Goal: Task Accomplishment & Management: Use online tool/utility

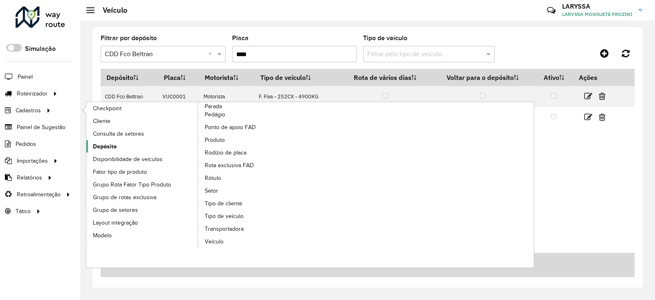
click at [124, 144] on link "Depósito" at bounding box center [142, 146] width 112 height 12
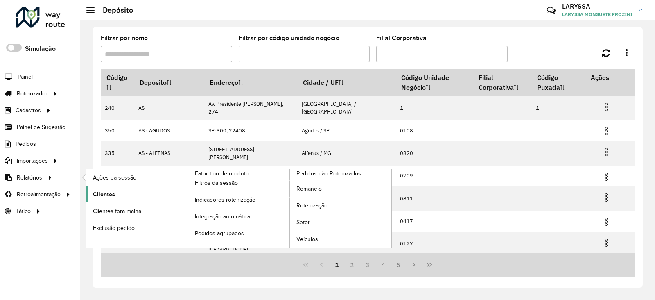
click at [109, 194] on span "Clientes" at bounding box center [104, 194] width 22 height 9
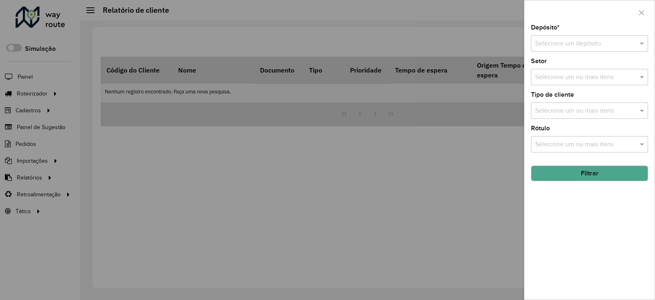
click at [572, 45] on input "text" at bounding box center [581, 44] width 93 height 10
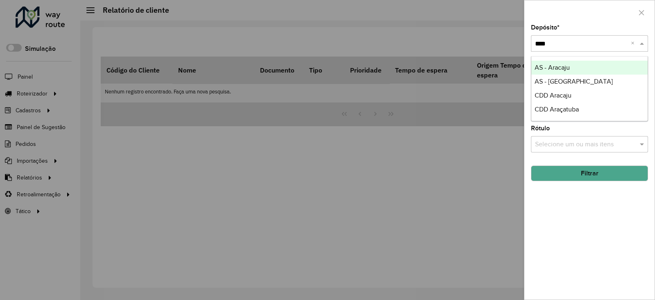
type input "*****"
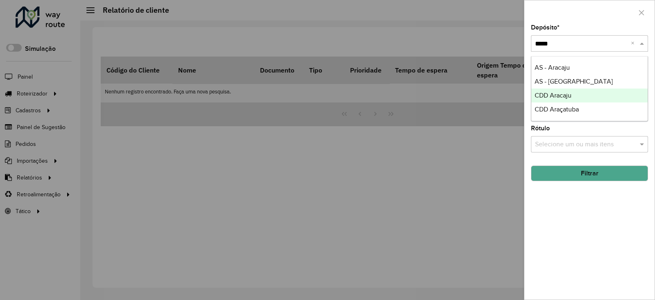
click at [571, 96] on span "CDD Aracaju" at bounding box center [553, 95] width 37 height 7
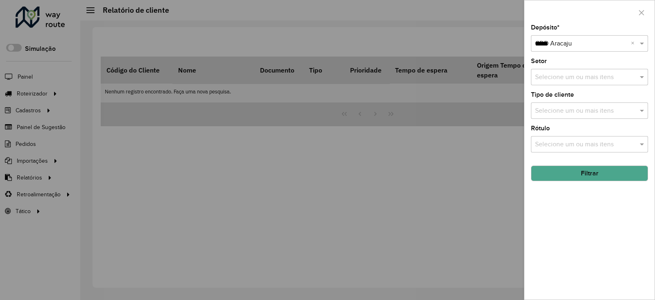
click at [579, 177] on button "Filtrar" at bounding box center [589, 173] width 117 height 16
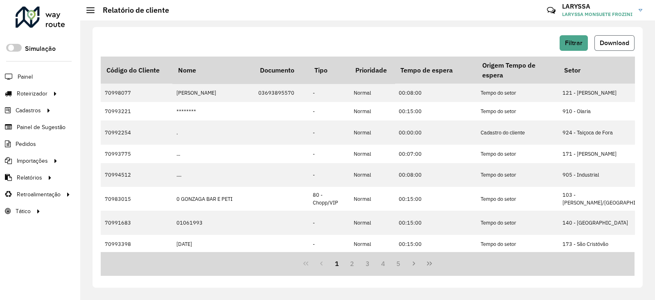
click at [610, 44] on span "Download" at bounding box center [614, 42] width 29 height 7
click at [574, 40] on span "Filtrar" at bounding box center [574, 42] width 18 height 7
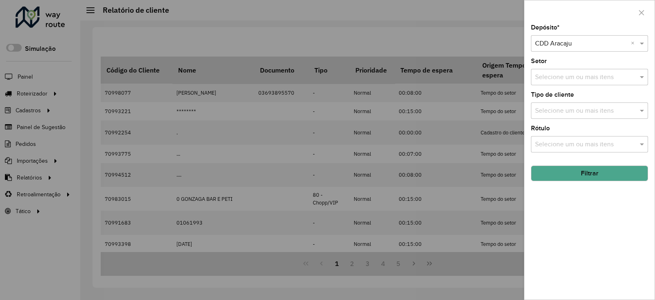
click at [563, 44] on input "text" at bounding box center [581, 44] width 93 height 10
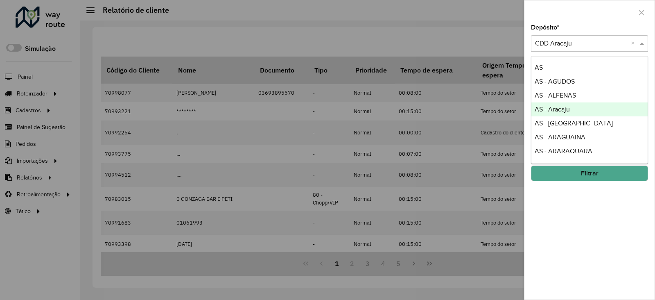
click at [561, 109] on span "AS - Aracaju" at bounding box center [552, 109] width 35 height 7
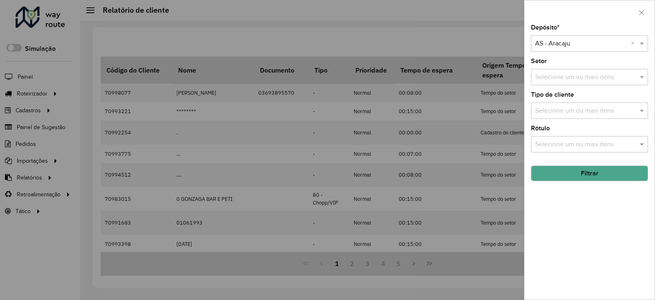
click at [565, 176] on button "Filtrar" at bounding box center [589, 173] width 117 height 16
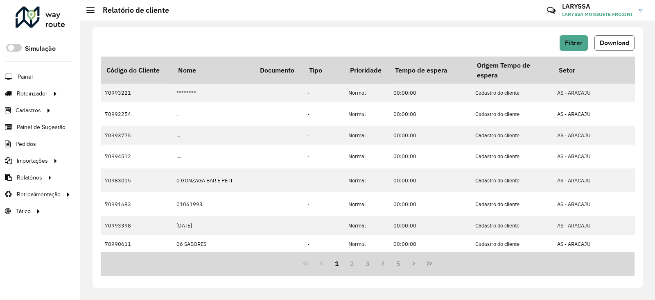
click at [614, 42] on span "Download" at bounding box center [614, 42] width 29 height 7
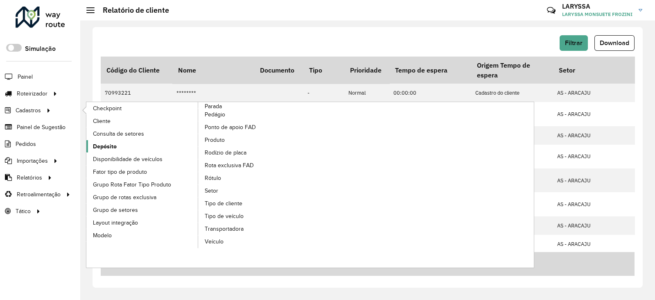
click at [115, 148] on span "Depósito" at bounding box center [105, 146] width 24 height 9
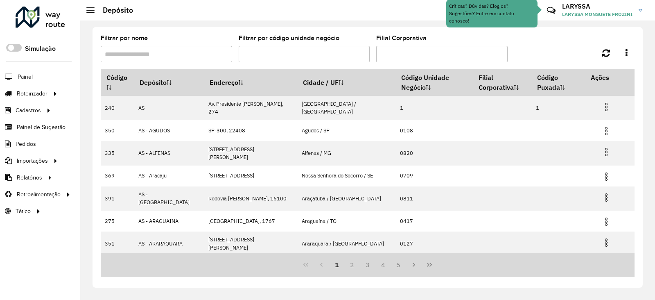
click at [183, 56] on input "Filtrar por nome" at bounding box center [166, 54] width 131 height 16
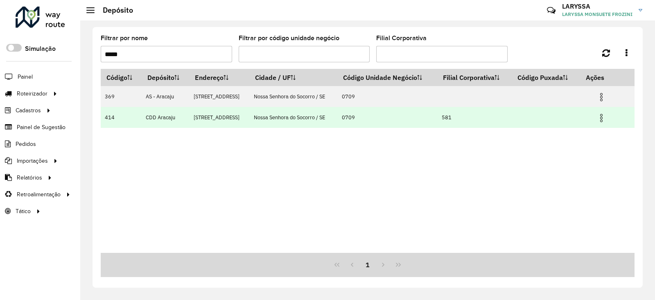
type input "*****"
click at [604, 114] on img at bounding box center [602, 118] width 10 height 10
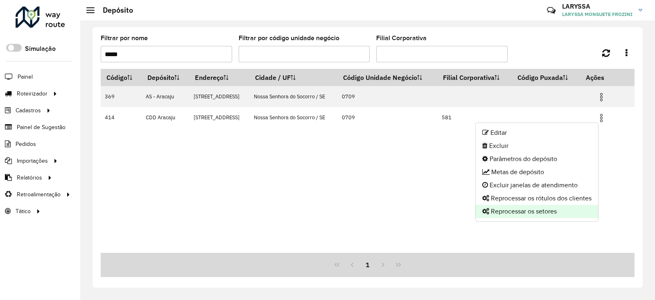
click at [503, 212] on li "Reprocessar os setores" at bounding box center [537, 211] width 122 height 13
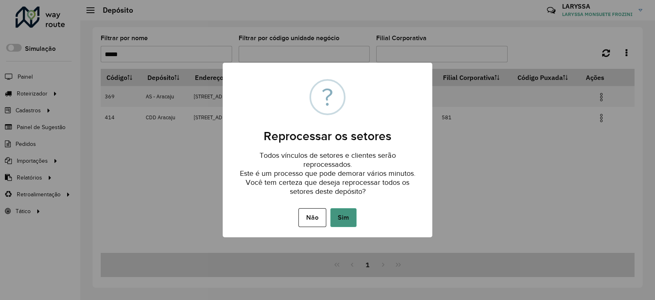
click at [346, 218] on button "Sim" at bounding box center [343, 217] width 26 height 19
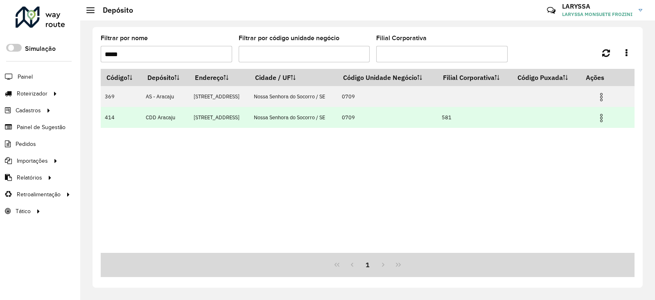
click at [603, 118] on img at bounding box center [602, 118] width 10 height 10
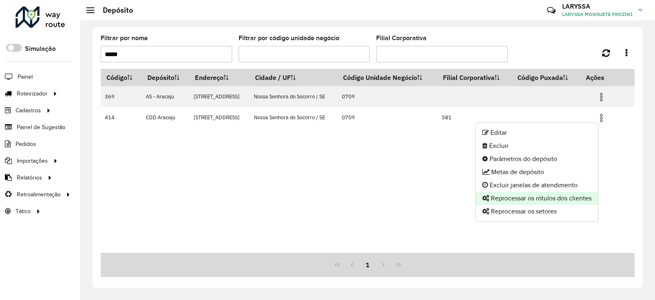
click at [511, 195] on li "Reprocessar os rótulos dos clientes" at bounding box center [537, 198] width 122 height 13
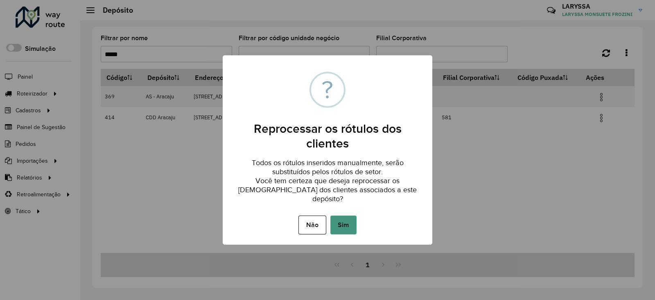
click at [350, 224] on button "Sim" at bounding box center [343, 224] width 26 height 19
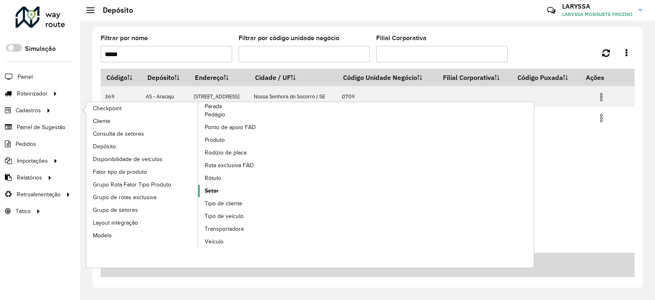
click at [217, 190] on span "Setor" at bounding box center [212, 190] width 14 height 9
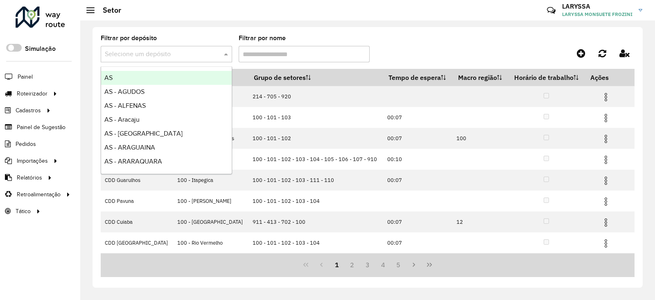
click at [161, 52] on input "text" at bounding box center [158, 55] width 107 height 10
type input "*****"
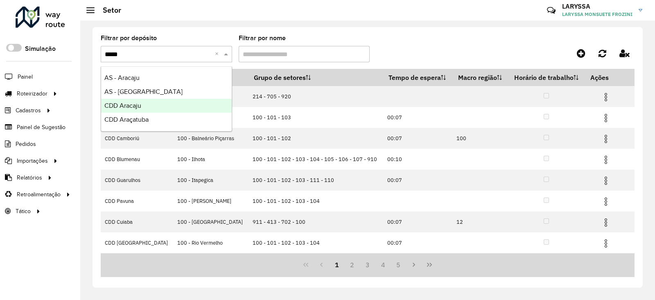
click at [141, 107] on div "CDD Aracaju" at bounding box center [166, 106] width 131 height 14
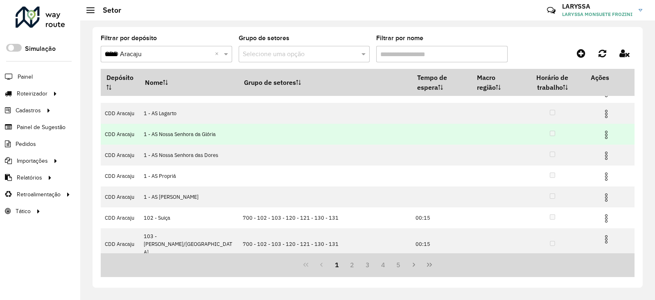
scroll to position [106, 0]
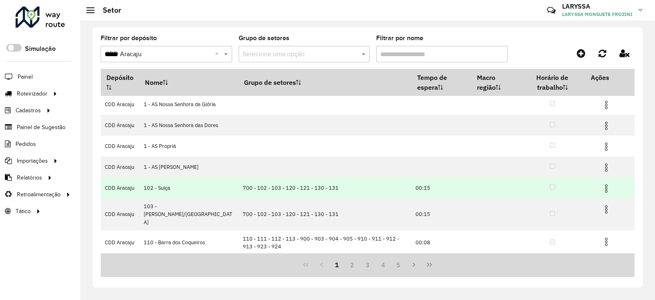
click at [606, 193] on img at bounding box center [606, 188] width 10 height 10
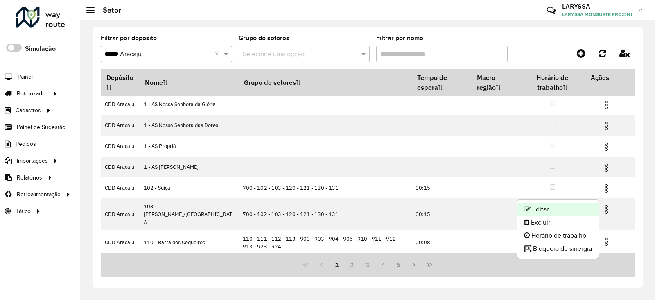
click at [555, 208] on li "Editar" at bounding box center [558, 209] width 81 height 13
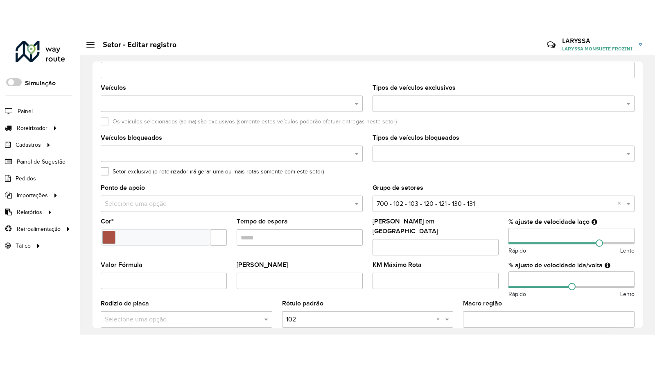
scroll to position [263, 0]
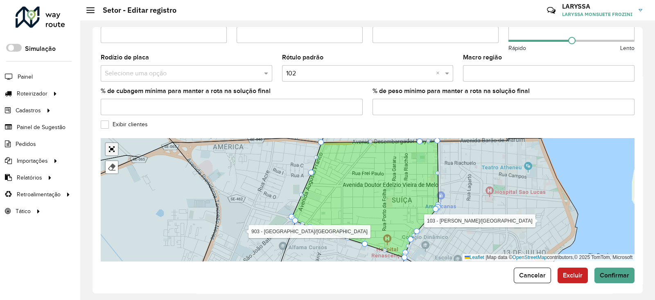
click at [109, 146] on link "Abrir mapa em tela cheia" at bounding box center [112, 149] width 12 height 12
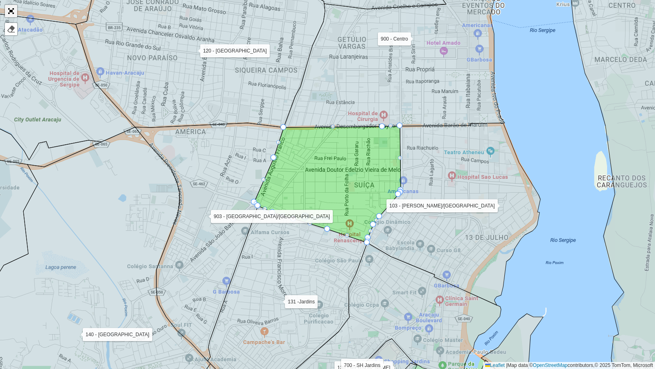
click at [12, 9] on link "Abrir mapa em tela cheia" at bounding box center [11, 11] width 12 height 12
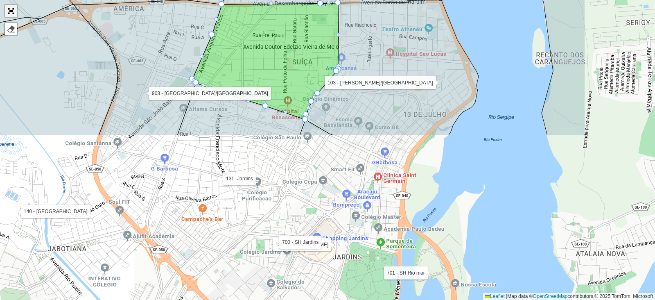
scroll to position [263, 0]
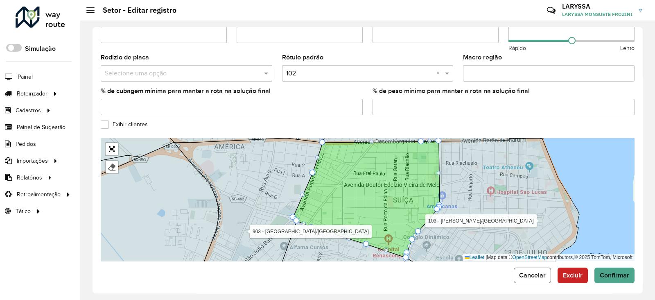
click at [529, 272] on span "Cancelar" at bounding box center [532, 274] width 27 height 7
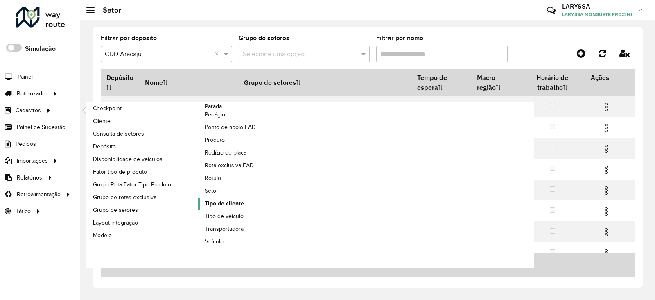
click at [241, 204] on span "Tipo de cliente" at bounding box center [224, 203] width 39 height 9
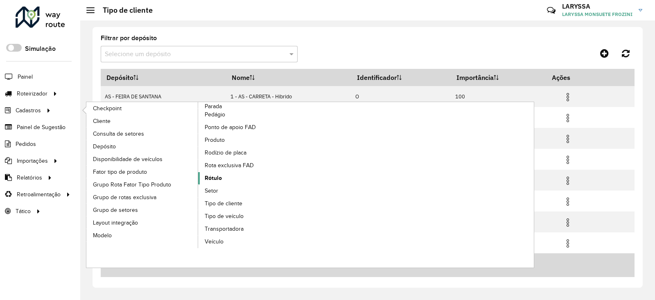
click at [212, 177] on span "Rótulo" at bounding box center [213, 178] width 17 height 9
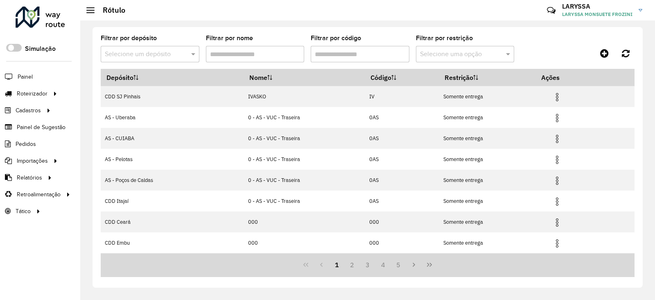
click at [137, 54] on input "text" at bounding box center [142, 55] width 74 height 10
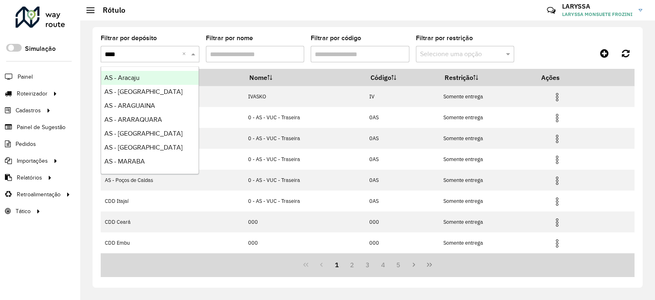
type input "*****"
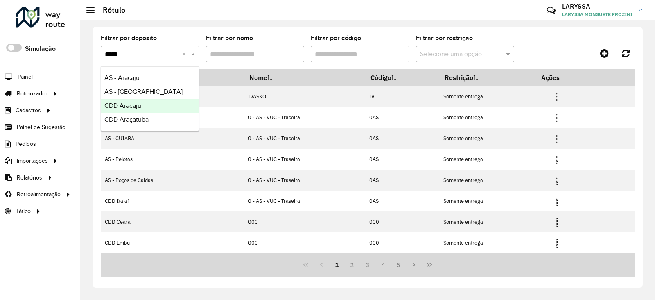
click at [131, 108] on span "CDD Aracaju" at bounding box center [122, 105] width 37 height 7
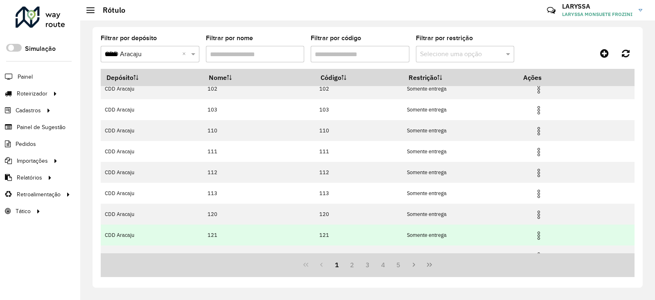
scroll to position [83, 0]
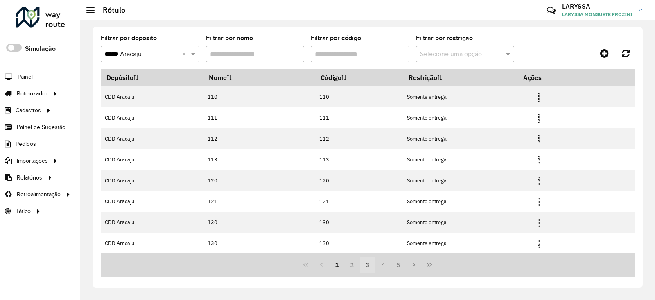
click at [369, 267] on button "3" at bounding box center [368, 265] width 16 height 16
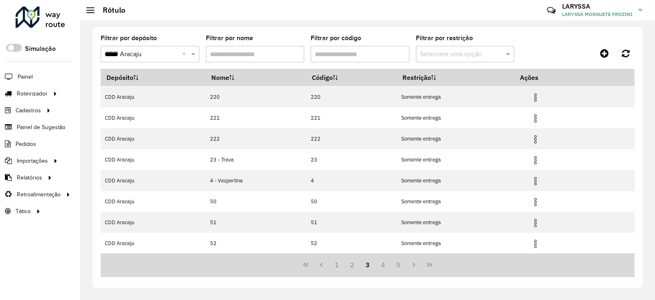
scroll to position [0, 0]
click at [379, 267] on button "4" at bounding box center [383, 265] width 16 height 16
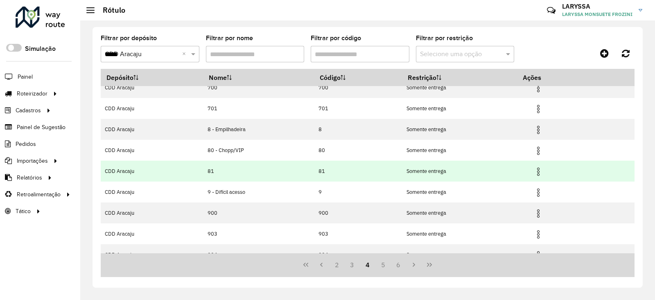
scroll to position [83, 0]
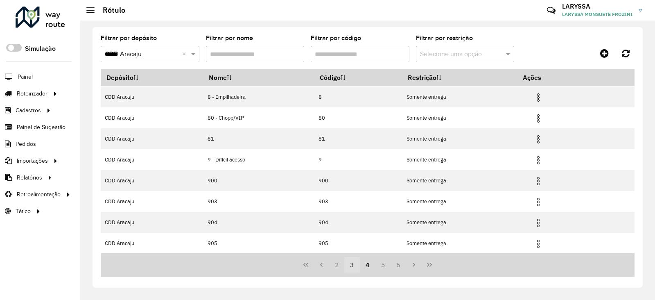
click at [352, 267] on button "3" at bounding box center [352, 265] width 16 height 16
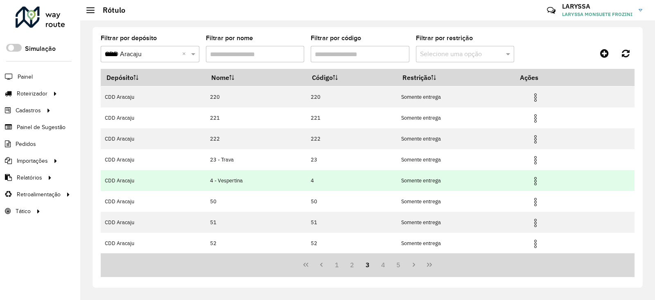
click at [536, 183] on img at bounding box center [536, 181] width 10 height 10
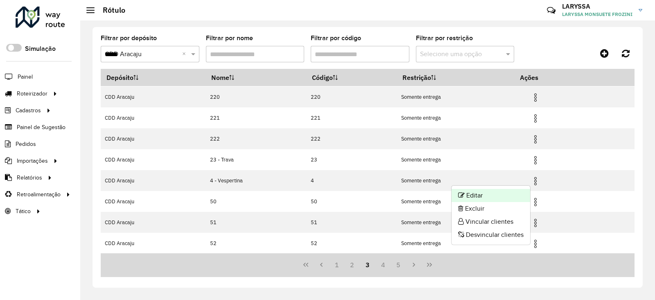
click at [466, 194] on li "Editar" at bounding box center [491, 195] width 79 height 13
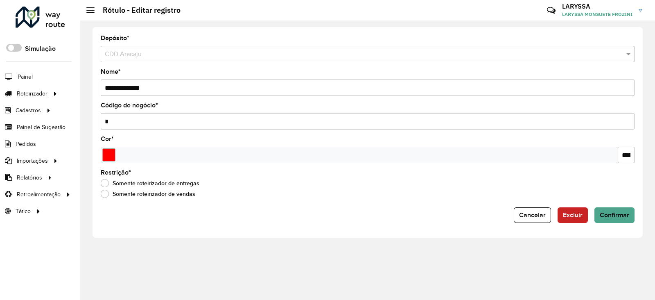
click at [108, 86] on input "**********" at bounding box center [368, 87] width 534 height 16
click at [152, 86] on input "**********" at bounding box center [368, 87] width 534 height 16
type input "**********"
click at [139, 125] on input "*" at bounding box center [368, 121] width 534 height 16
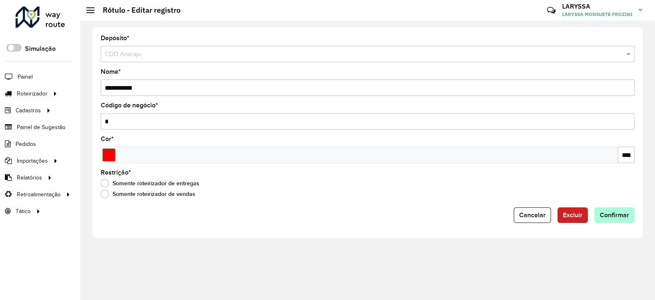
type input "*"
click at [622, 212] on span "Confirmar" at bounding box center [614, 214] width 29 height 7
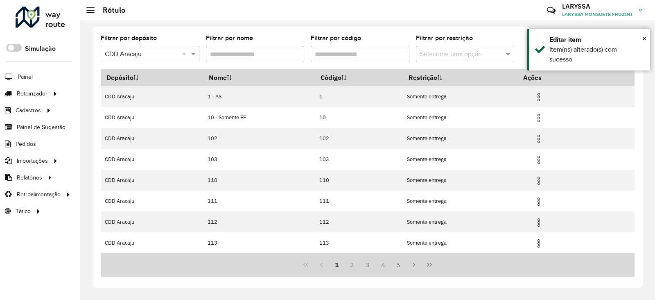
click at [250, 50] on input "Filtrar por nome" at bounding box center [255, 54] width 99 height 16
click at [356, 54] on input "Filtrar por código" at bounding box center [360, 54] width 99 height 16
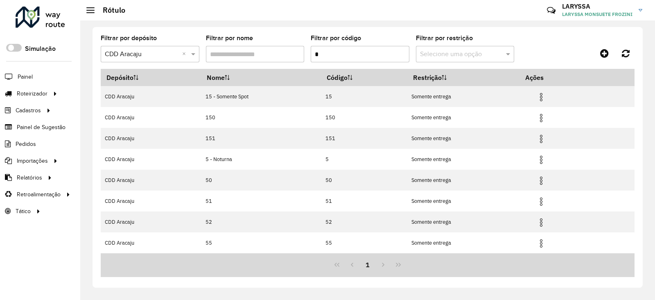
type input "*"
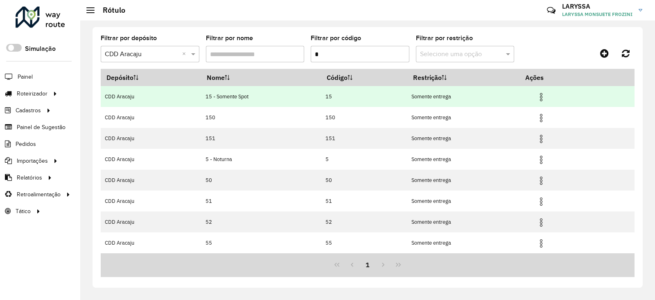
click at [543, 96] on img at bounding box center [541, 97] width 10 height 10
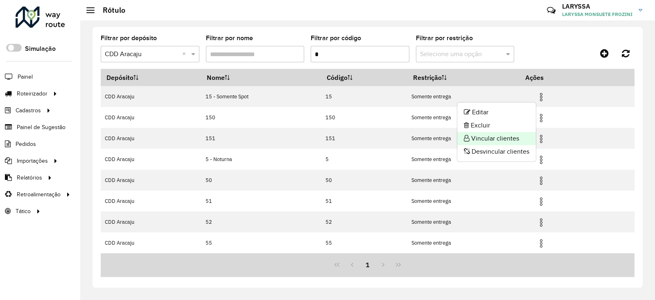
click at [508, 139] on li "Vincular clientes" at bounding box center [496, 138] width 79 height 13
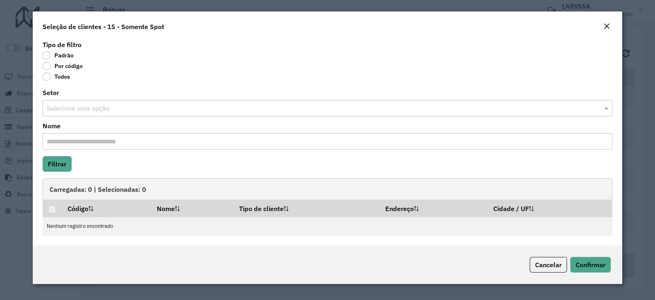
click at [47, 65] on label "Por código" at bounding box center [63, 66] width 40 height 8
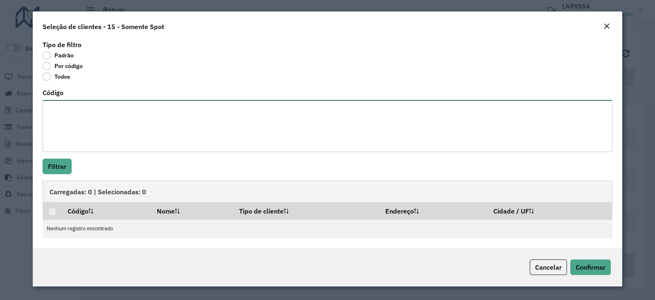
click at [68, 121] on textarea "Código" at bounding box center [328, 126] width 570 height 52
paste textarea "******** ******** ******** ******** ******** ********"
type textarea "******** ******** ******** ******** ******** ********"
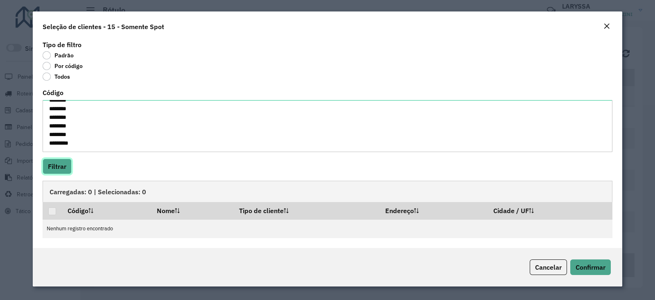
click at [59, 163] on button "Filtrar" at bounding box center [57, 166] width 29 height 16
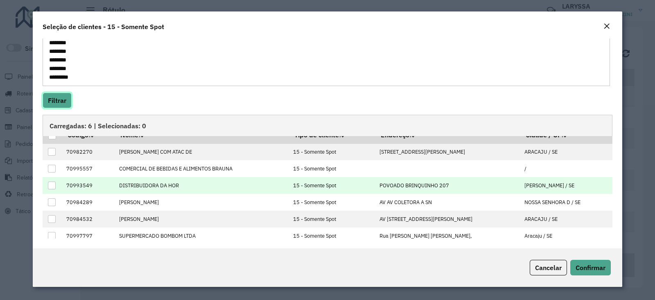
scroll to position [15, 0]
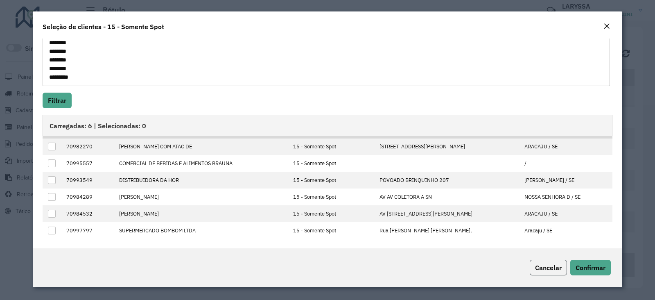
click at [547, 268] on span "Cancelar" at bounding box center [548, 267] width 27 height 8
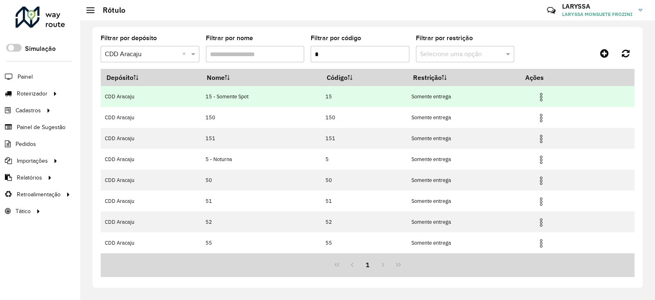
click at [541, 97] on img at bounding box center [541, 97] width 10 height 10
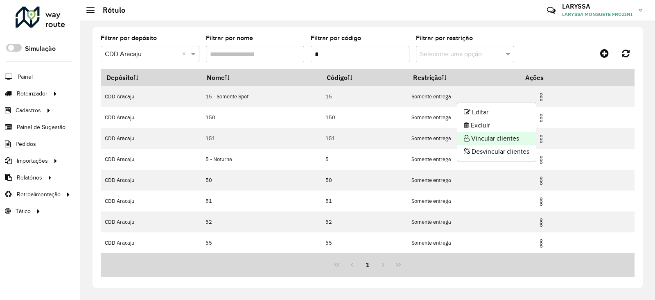
click at [486, 139] on li "Vincular clientes" at bounding box center [496, 138] width 79 height 13
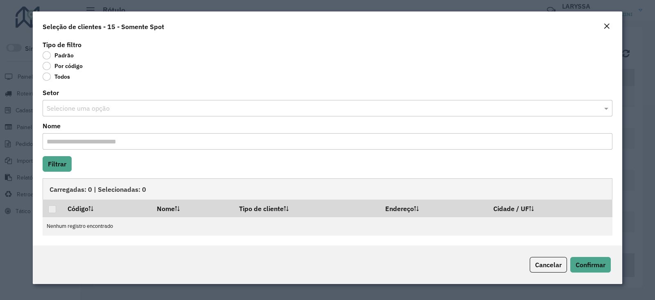
click at [50, 63] on label "Por código" at bounding box center [63, 66] width 40 height 8
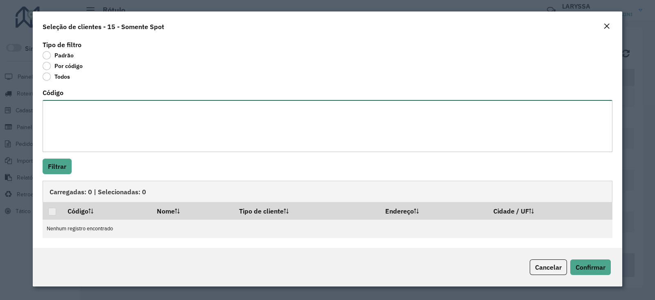
click at [72, 113] on textarea "Código" at bounding box center [328, 126] width 570 height 52
paste textarea "******** ******** ******** ******** ******** ********"
type textarea "******** ******** ******** ******** ******** ********"
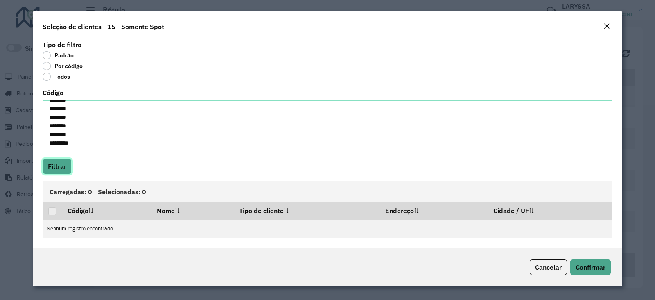
click at [52, 166] on button "Filtrar" at bounding box center [57, 166] width 29 height 16
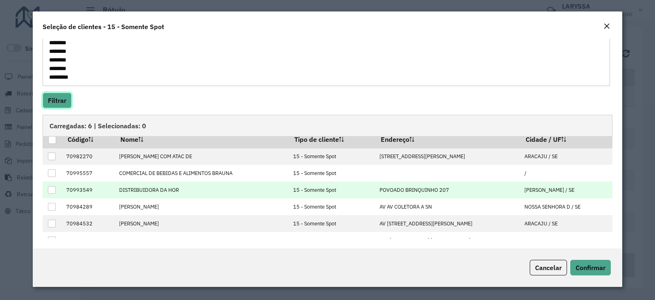
scroll to position [0, 0]
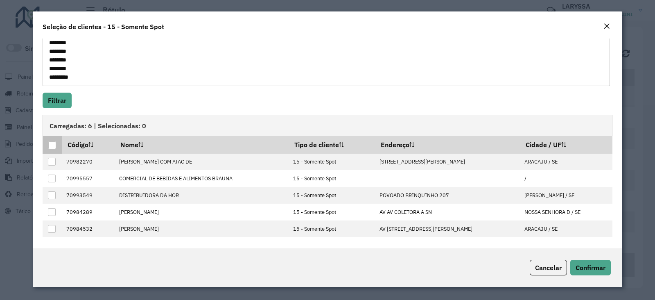
click at [50, 143] on div at bounding box center [52, 145] width 8 height 8
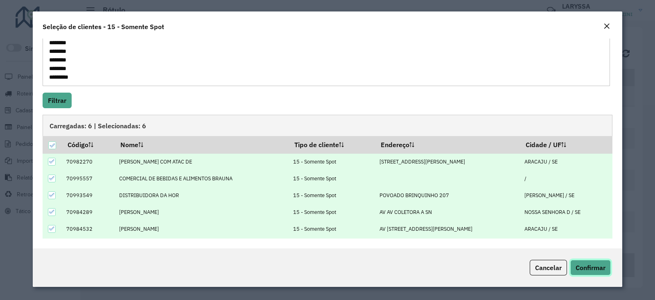
click at [585, 265] on span "Confirmar" at bounding box center [591, 267] width 30 height 8
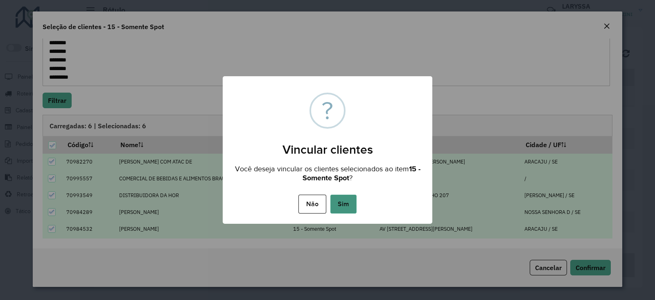
click at [342, 200] on button "Sim" at bounding box center [343, 203] width 26 height 19
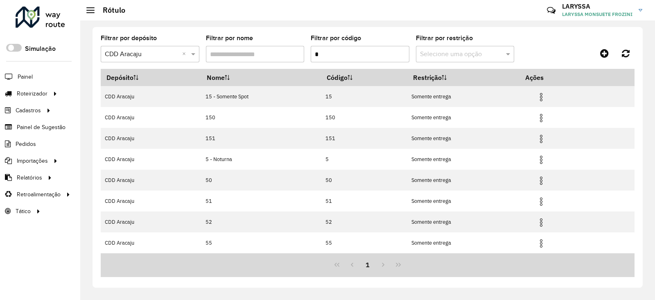
click at [356, 266] on div "1" at bounding box center [368, 265] width 534 height 24
click at [342, 50] on input "*" at bounding box center [360, 54] width 99 height 16
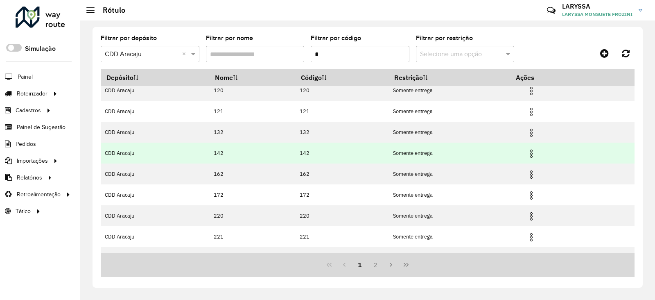
scroll to position [83, 0]
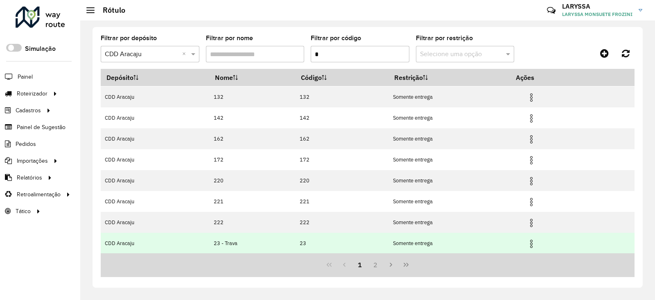
type input "*"
click at [533, 244] on img at bounding box center [532, 244] width 10 height 10
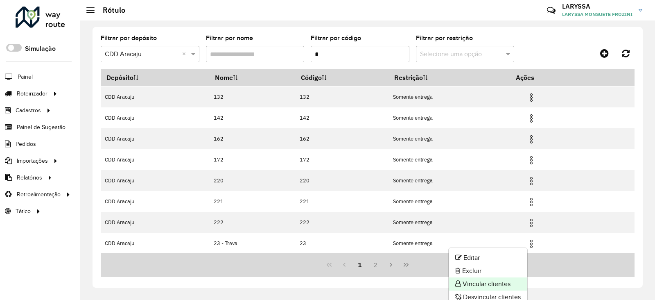
click at [492, 282] on li "Vincular clientes" at bounding box center [488, 283] width 79 height 13
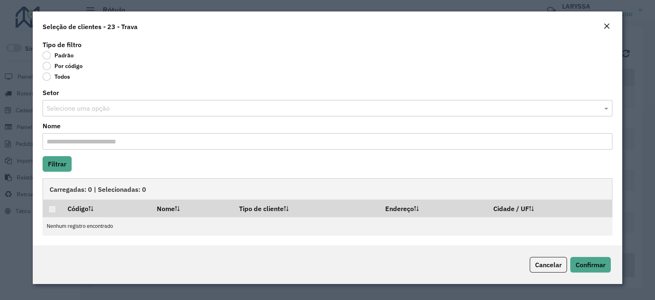
click at [47, 67] on label "Por código" at bounding box center [63, 66] width 40 height 8
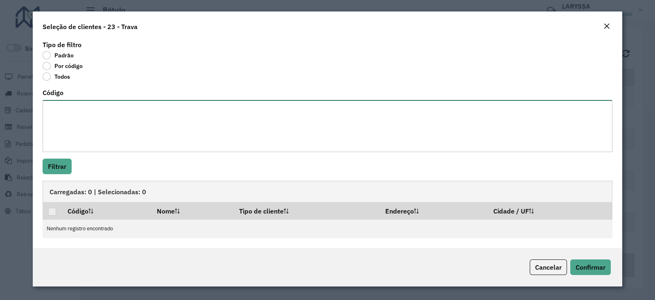
click at [84, 119] on textarea "Código" at bounding box center [328, 126] width 570 height 52
paste textarea "******** ******** ******** ******** ******** ******** ******** ******** *******…"
type textarea "******** ******** ******** ******** ******** ******** ******** ******** *******…"
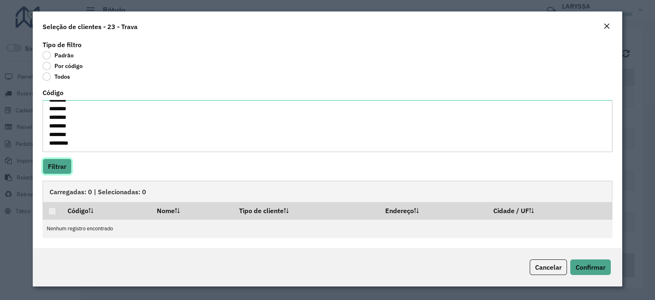
click at [50, 163] on button "Filtrar" at bounding box center [57, 166] width 29 height 16
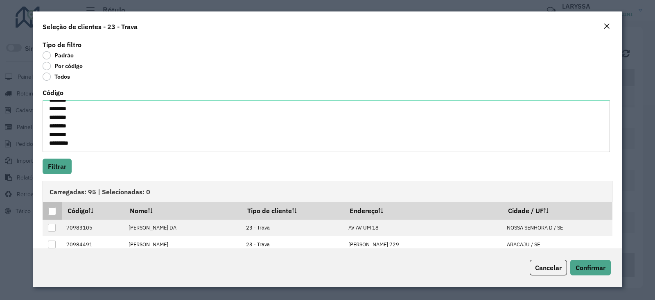
click at [49, 210] on div at bounding box center [52, 211] width 8 height 8
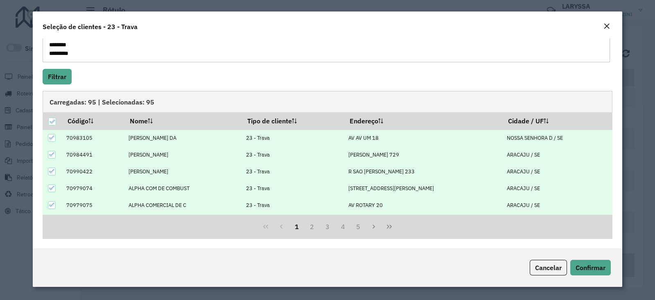
scroll to position [90, 0]
click at [311, 227] on button "2" at bounding box center [312, 226] width 16 height 16
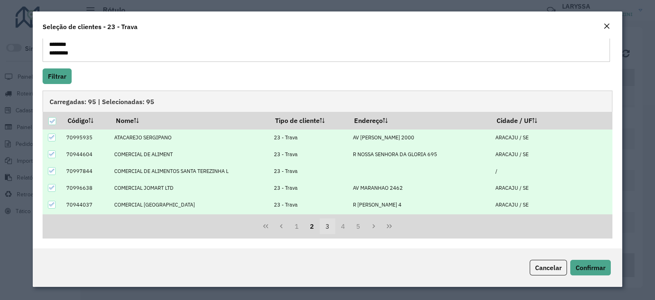
click at [326, 227] on button "3" at bounding box center [328, 226] width 16 height 16
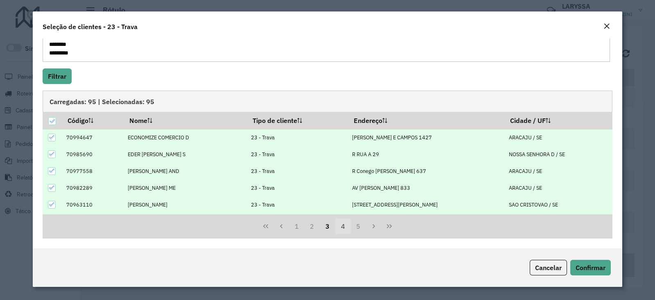
click at [342, 228] on button "4" at bounding box center [343, 226] width 16 height 16
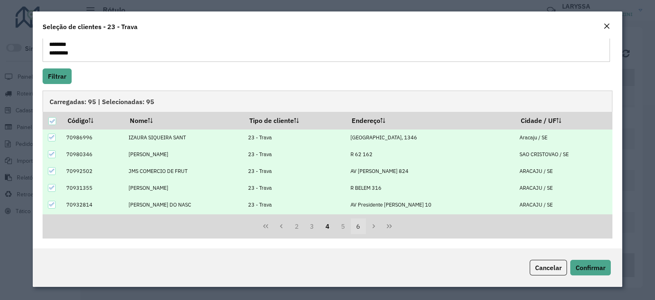
click at [351, 229] on button "6" at bounding box center [359, 226] width 16 height 16
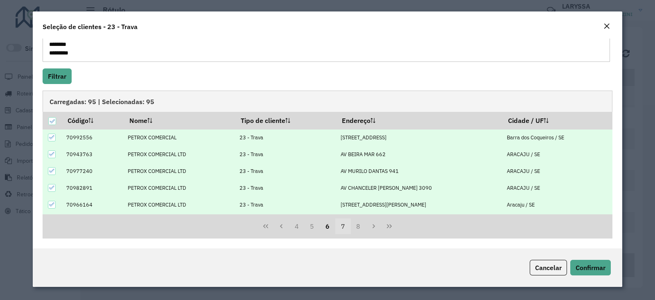
click at [343, 228] on button "7" at bounding box center [343, 226] width 16 height 16
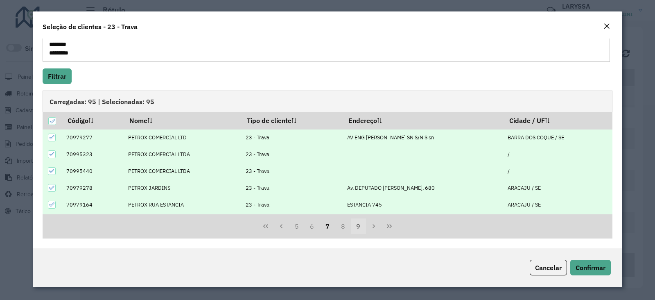
click at [357, 229] on button "9" at bounding box center [359, 226] width 16 height 16
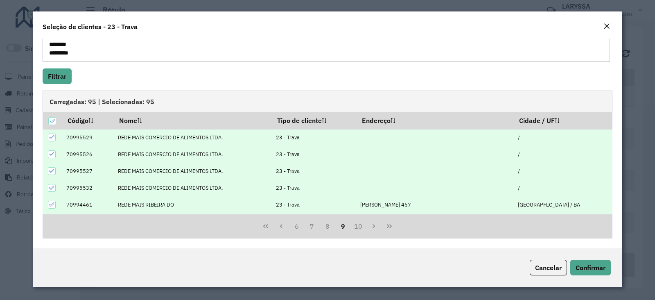
click at [357, 229] on button "10" at bounding box center [359, 226] width 16 height 16
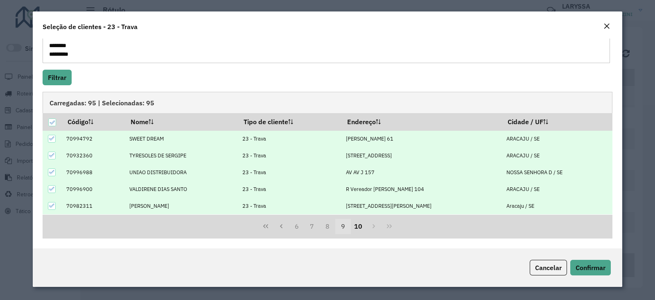
scroll to position [88, 0]
click at [357, 229] on button "10" at bounding box center [359, 227] width 16 height 16
click at [590, 254] on div "Cancelar Confirmar" at bounding box center [328, 267] width 590 height 38
click at [586, 267] on span "Confirmar" at bounding box center [591, 267] width 30 height 8
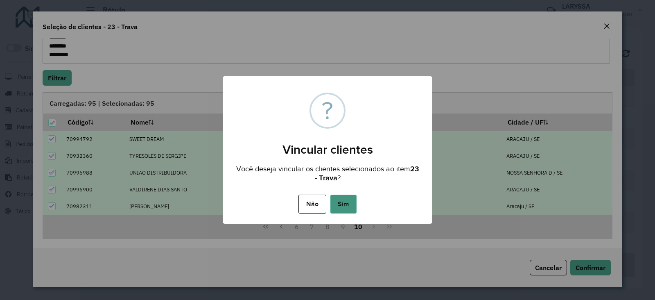
click at [345, 204] on button "Sim" at bounding box center [343, 203] width 26 height 19
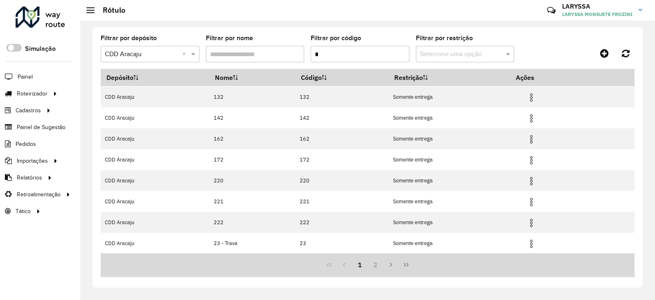
drag, startPoint x: 355, startPoint y: 55, endPoint x: 248, endPoint y: 66, distance: 107.4
click at [248, 66] on formly-group "Filtrar por depósito Selecione um depósito × CDD Aracaju × Filtrar por nome Fil…" at bounding box center [298, 52] width 394 height 34
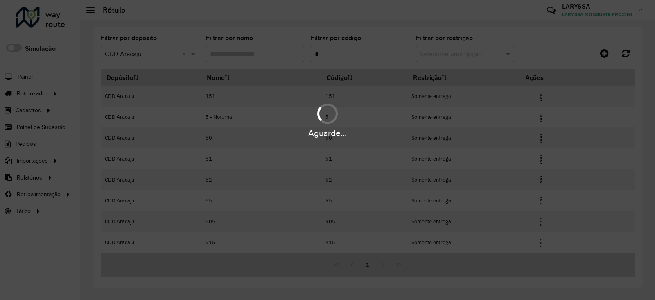
scroll to position [41, 0]
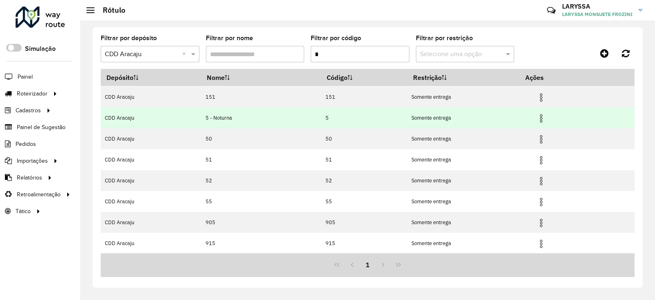
type input "*"
click at [544, 120] on img at bounding box center [541, 118] width 10 height 10
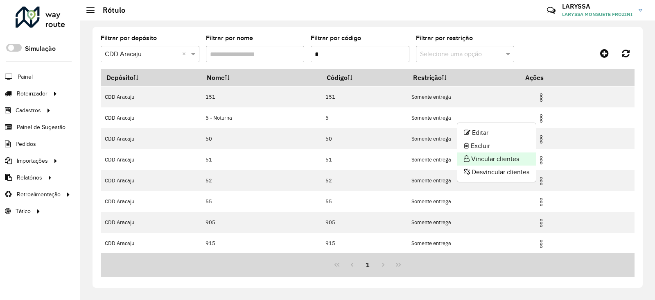
click at [477, 160] on li "Vincular clientes" at bounding box center [496, 158] width 79 height 13
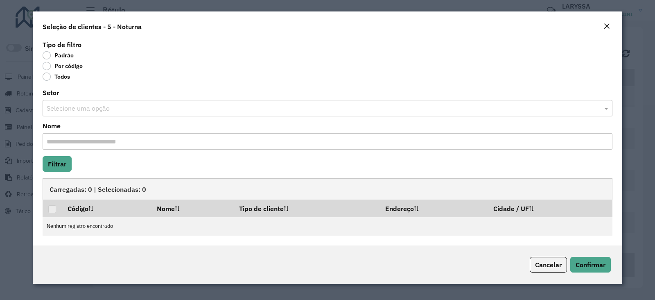
click at [48, 66] on label "Por código" at bounding box center [63, 66] width 40 height 8
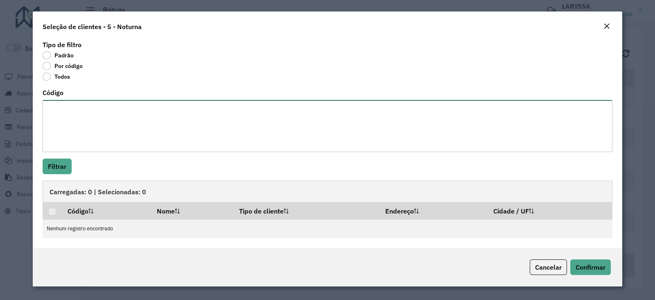
click at [104, 131] on textarea "Código" at bounding box center [328, 126] width 570 height 52
paste textarea "******** ******** ******** ******** ******** ******** ******** ******** *******…"
type textarea "******** ******** ******** ******** ******** ******** ******** ******** *******…"
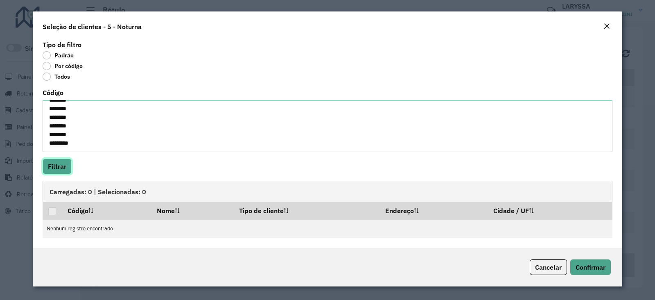
click at [64, 169] on button "Filtrar" at bounding box center [57, 166] width 29 height 16
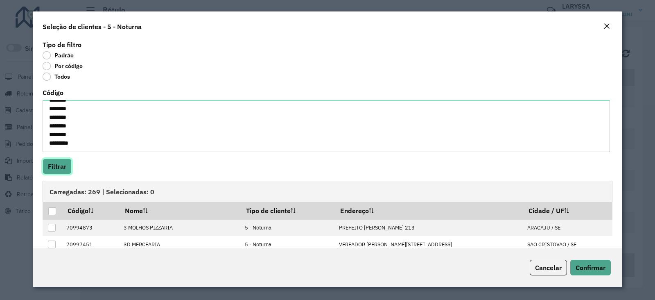
scroll to position [68, 0]
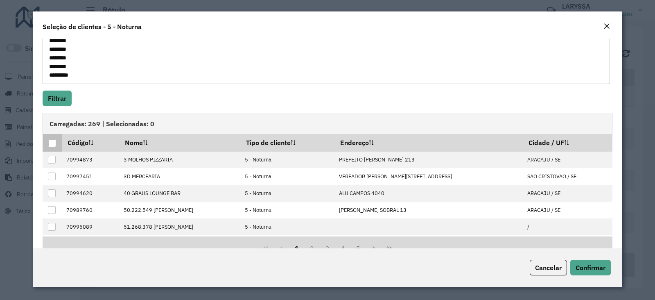
click at [47, 140] on th at bounding box center [52, 142] width 19 height 17
click at [54, 141] on div at bounding box center [52, 143] width 8 height 8
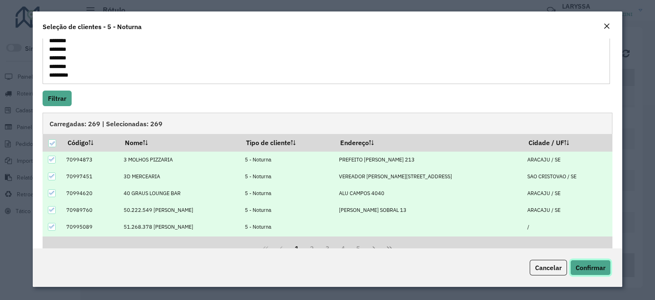
click at [594, 265] on span "Confirmar" at bounding box center [591, 267] width 30 height 8
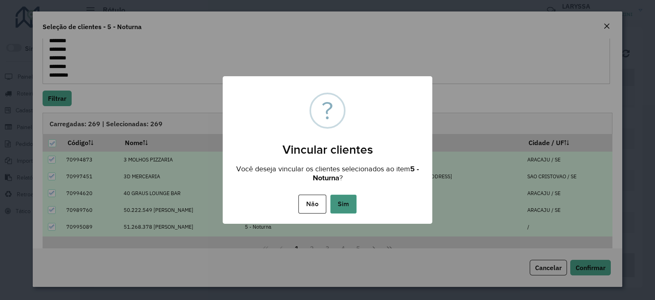
click at [346, 203] on button "Sim" at bounding box center [343, 203] width 26 height 19
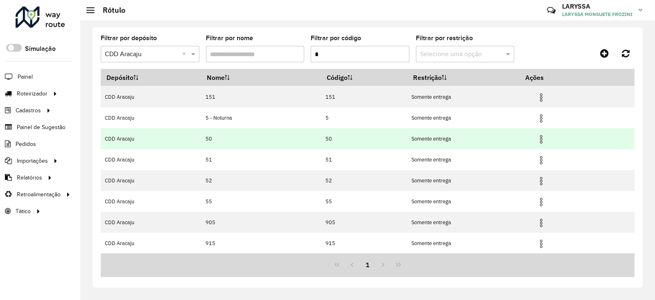
click at [543, 136] on img at bounding box center [541, 139] width 10 height 10
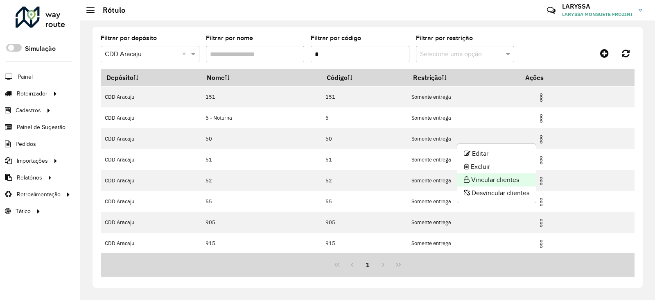
click at [506, 180] on li "Vincular clientes" at bounding box center [496, 179] width 79 height 13
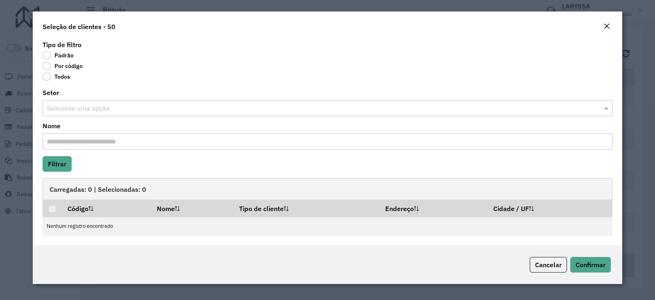
click at [47, 68] on label "Por código" at bounding box center [63, 66] width 40 height 8
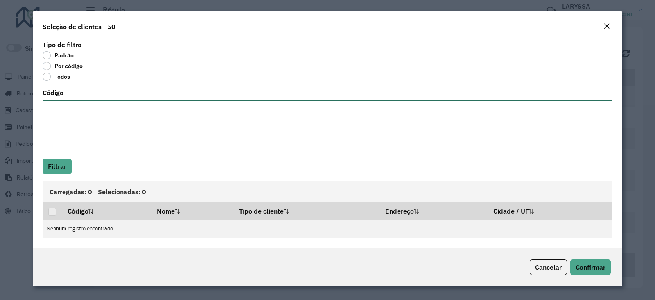
click at [100, 125] on textarea "Código" at bounding box center [328, 126] width 570 height 52
paste textarea "******** ******** ******** ******** ******** ******** ******** ******** *******…"
type textarea "******** ******** ******** ******** ******** ******** ******** ******** *******…"
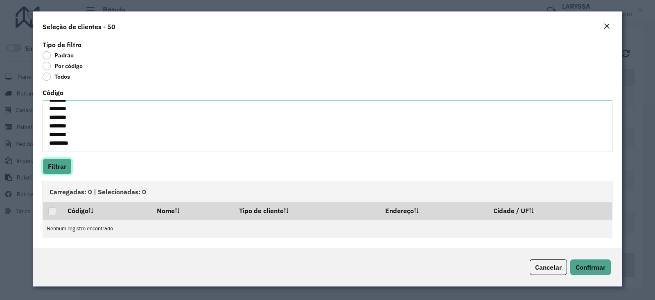
click at [61, 161] on button "Filtrar" at bounding box center [57, 166] width 29 height 16
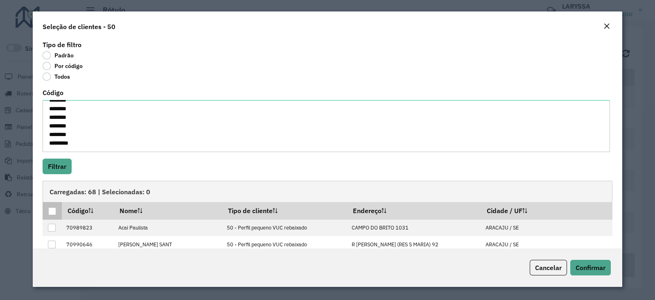
click at [50, 212] on div at bounding box center [52, 211] width 8 height 8
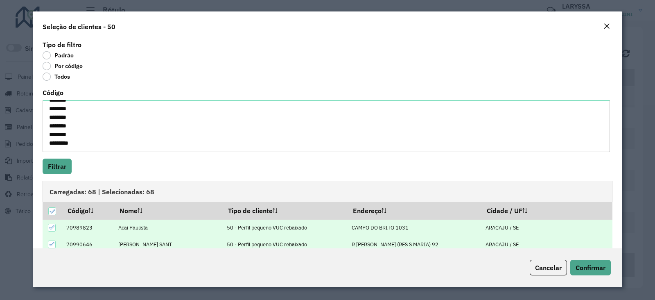
scroll to position [90, 0]
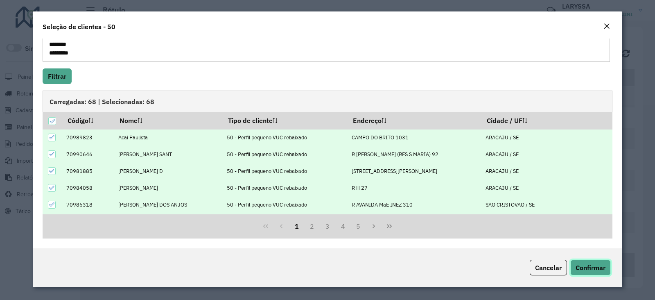
click at [592, 268] on span "Confirmar" at bounding box center [591, 267] width 30 height 8
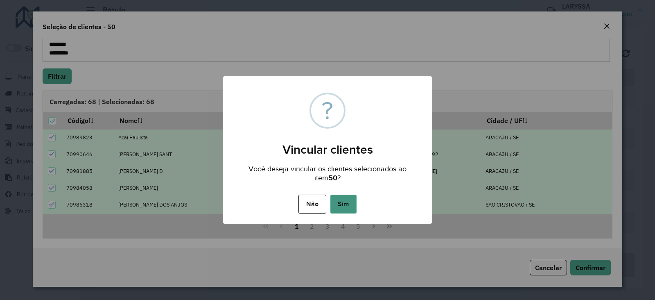
click at [341, 201] on button "Sim" at bounding box center [343, 203] width 26 height 19
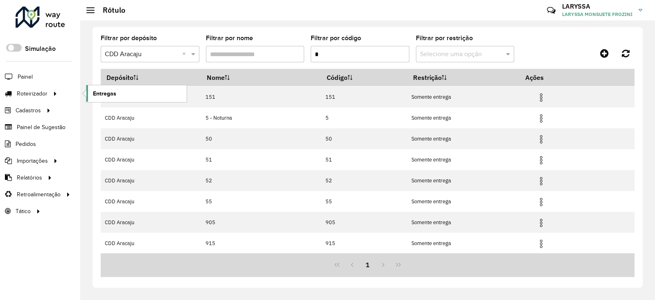
click at [123, 94] on link "Entregas" at bounding box center [136, 93] width 100 height 16
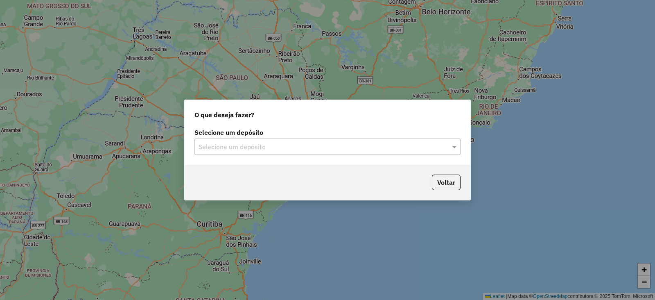
click at [233, 149] on input "text" at bounding box center [320, 147] width 242 height 10
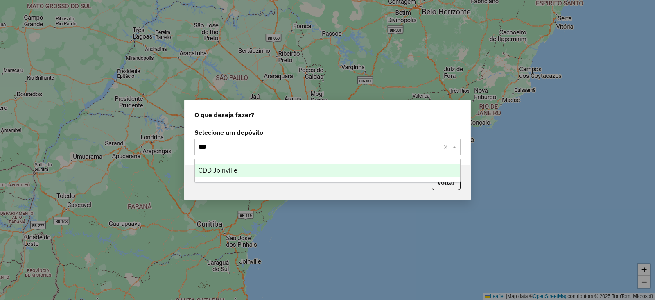
type input "****"
click at [211, 172] on span "CDD Joinville" at bounding box center [217, 170] width 39 height 7
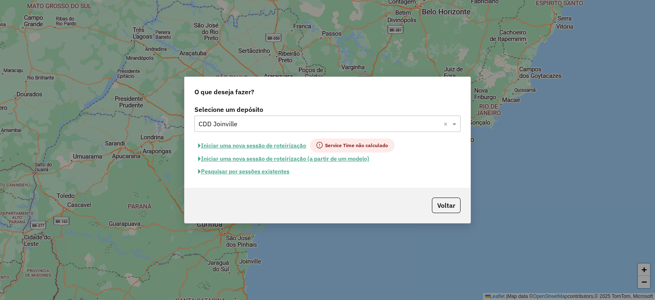
click at [266, 173] on button "Pesquisar por sessões existentes" at bounding box center [243, 171] width 99 height 13
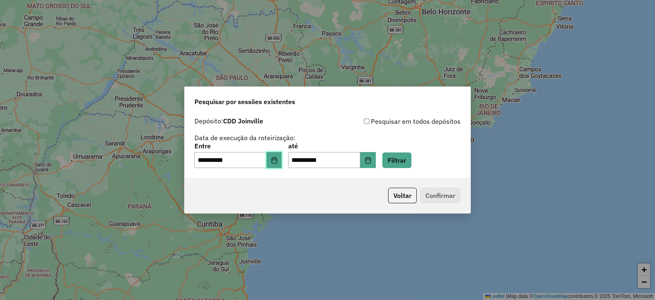
click at [278, 159] on icon "Choose Date" at bounding box center [274, 160] width 7 height 7
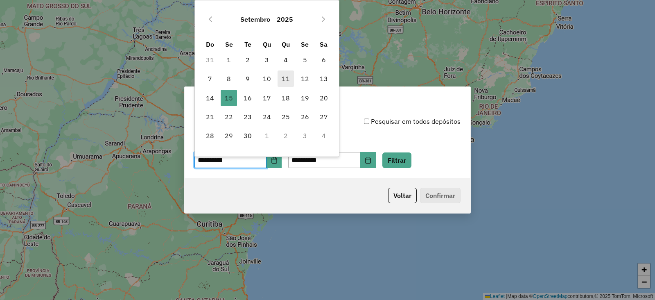
click at [289, 80] on span "11" at bounding box center [286, 78] width 16 height 16
type input "**********"
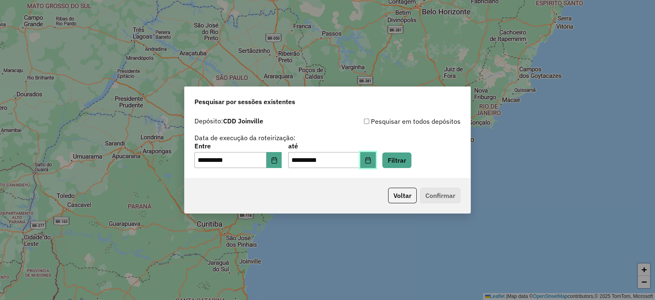
click at [371, 158] on icon "Choose Date" at bounding box center [367, 160] width 5 height 7
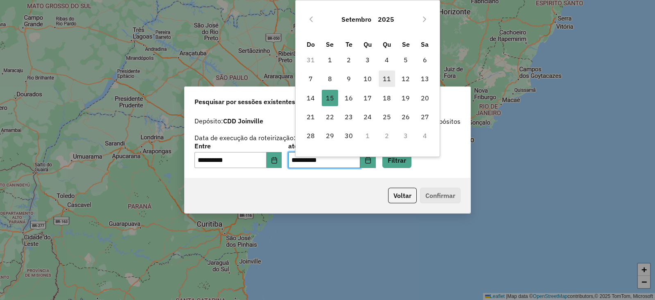
click at [387, 83] on span "11" at bounding box center [387, 78] width 16 height 16
type input "**********"
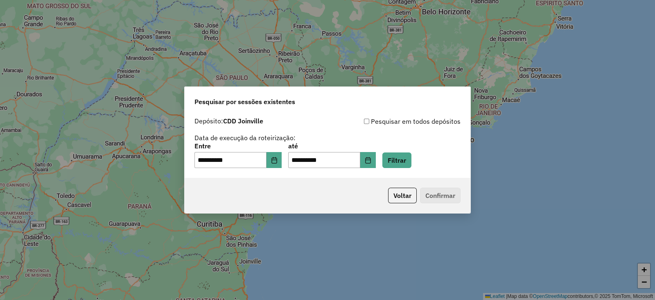
click at [411, 169] on div "**********" at bounding box center [328, 145] width 286 height 65
click at [411, 161] on button "Filtrar" at bounding box center [396, 160] width 29 height 16
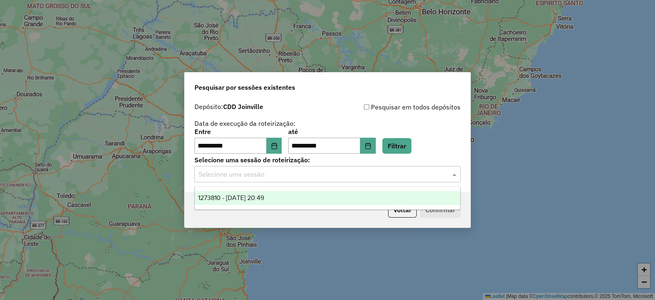
click at [273, 174] on input "text" at bounding box center [320, 175] width 242 height 10
click at [247, 195] on span "1273810 - 11/09/2025 20:49" at bounding box center [231, 197] width 66 height 7
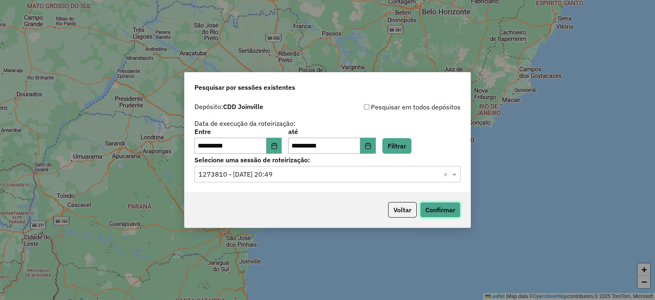
click at [440, 213] on button "Confirmar" at bounding box center [440, 210] width 41 height 16
click at [278, 144] on icon "Choose Date" at bounding box center [274, 145] width 7 height 7
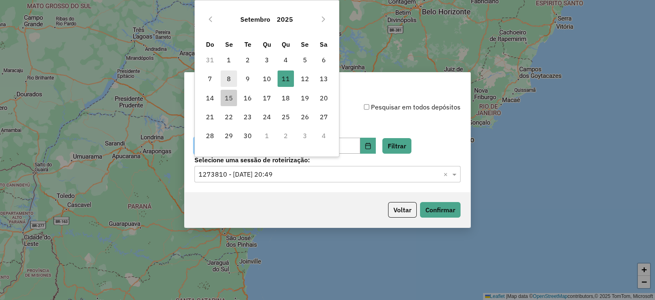
click at [232, 81] on span "8" at bounding box center [229, 78] width 16 height 16
type input "**********"
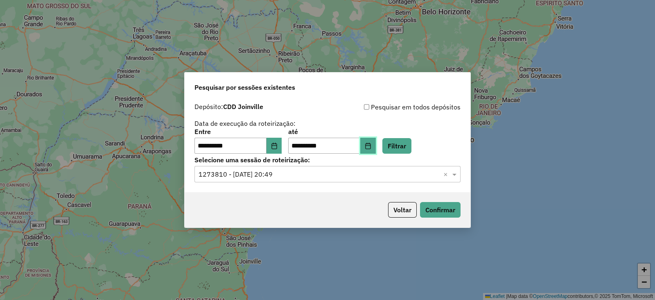
click at [376, 141] on button "Choose Date" at bounding box center [368, 146] width 16 height 16
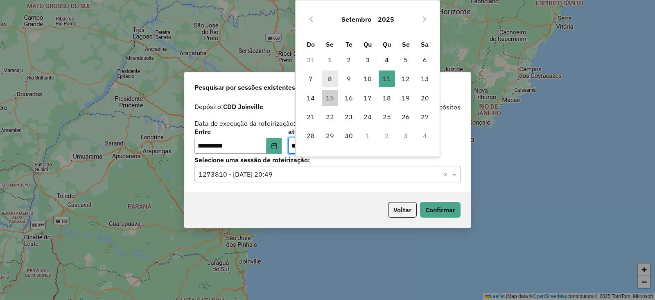
click at [329, 79] on span "8" at bounding box center [330, 78] width 16 height 16
type input "**********"
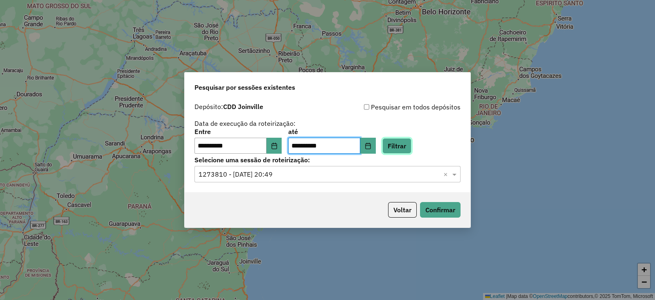
click at [409, 144] on button "Filtrar" at bounding box center [396, 146] width 29 height 16
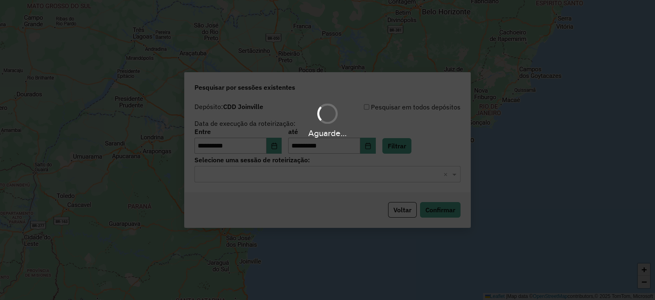
click at [246, 180] on hb-app "**********" at bounding box center [327, 150] width 655 height 300
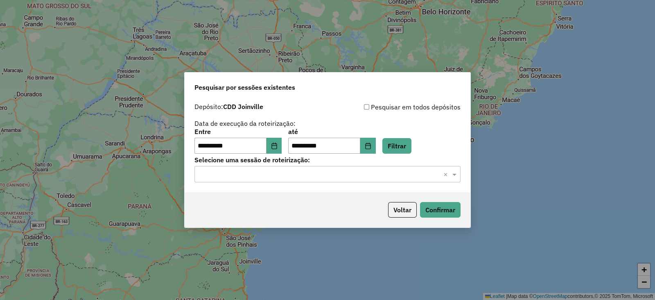
click at [246, 179] on input "text" at bounding box center [320, 175] width 242 height 10
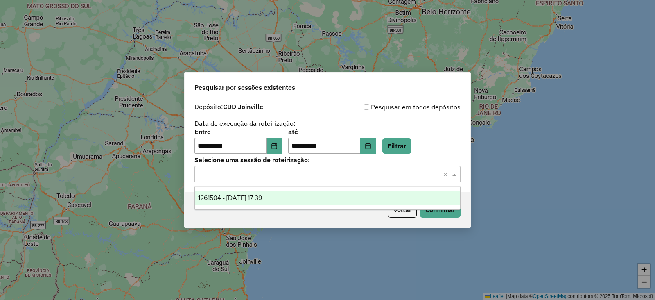
click at [234, 199] on span "1261504 - 08/09/2025 17:39" at bounding box center [230, 197] width 64 height 7
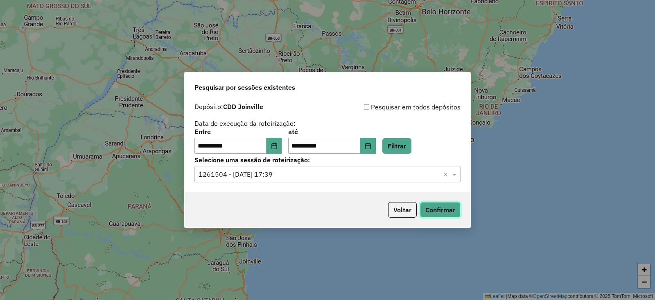
click at [435, 210] on button "Confirmar" at bounding box center [440, 210] width 41 height 16
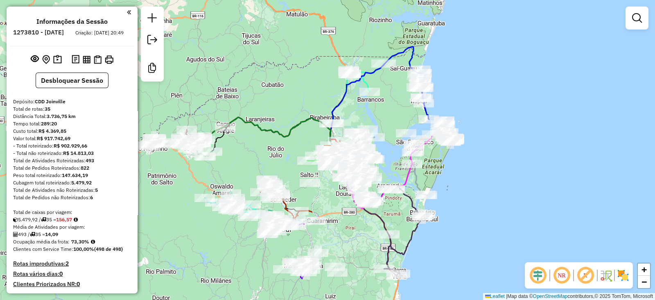
click at [540, 274] on em at bounding box center [538, 275] width 20 height 20
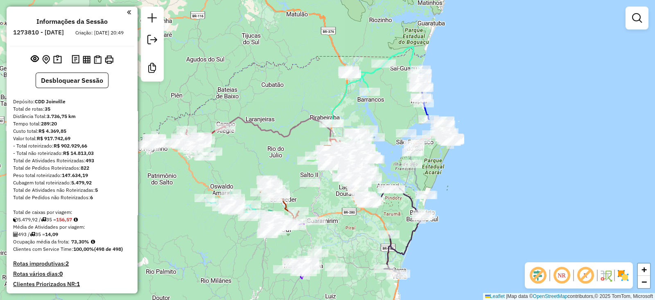
click at [590, 276] on em at bounding box center [586, 275] width 20 height 20
click at [625, 275] on img at bounding box center [623, 275] width 13 height 13
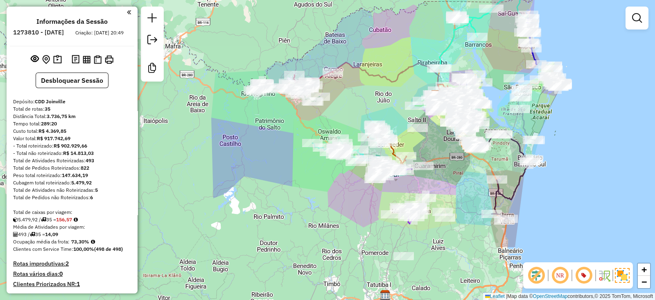
drag, startPoint x: 443, startPoint y: 168, endPoint x: 551, endPoint y: 113, distance: 120.9
click at [551, 113] on div "Janela de atendimento Grade de atendimento Capacidade Transportadoras Veículos …" at bounding box center [327, 150] width 655 height 300
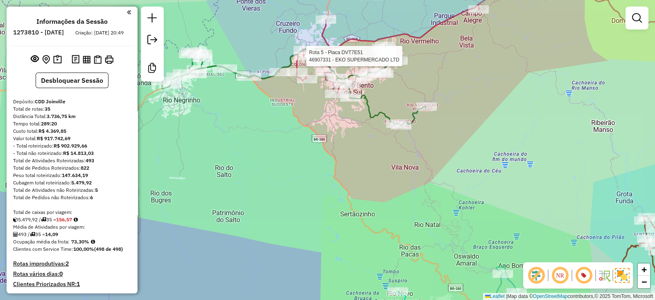
select select "**********"
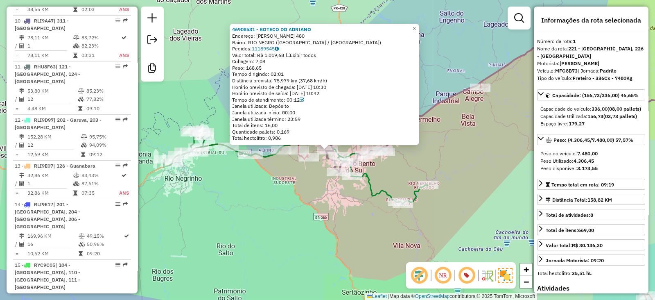
scroll to position [350, 0]
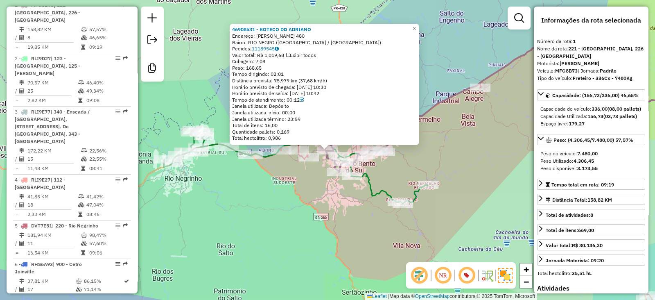
click at [252, 201] on div "46908531 - BOTECO DO ADRIANO Endereço: JOSE GROSSL 480 Bairro: RIO NEGRO (SAO B…" at bounding box center [327, 150] width 655 height 300
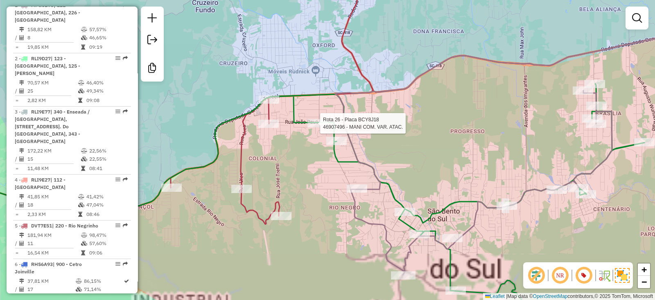
select select "**********"
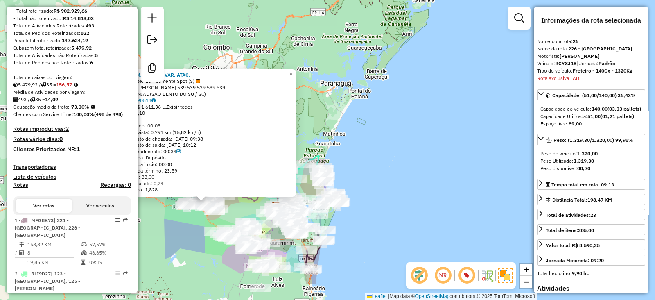
scroll to position [0, 0]
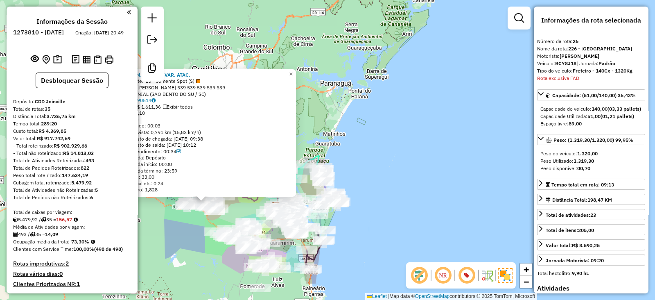
click at [342, 49] on div "46907496 - MANI COM. VAR. ATAC. Tipo de cliente: 15 - Somente Spot (S) Endereço…" at bounding box center [327, 150] width 655 height 300
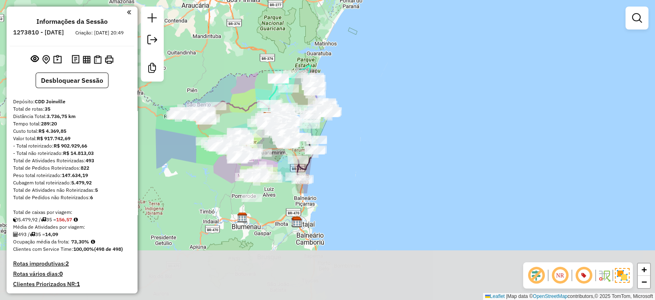
drag, startPoint x: 204, startPoint y: 280, endPoint x: 195, endPoint y: 190, distance: 90.1
click at [195, 190] on div "Janela de atendimento Grade de atendimento Capacidade Transportadoras Veículos …" at bounding box center [327, 150] width 655 height 300
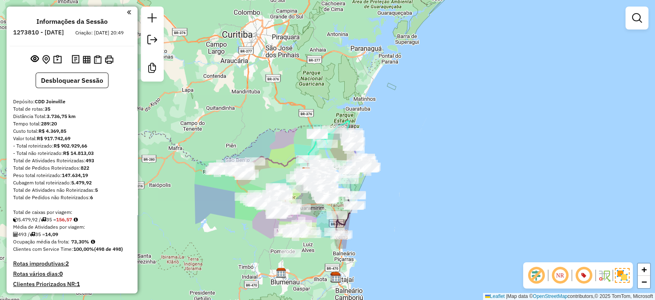
drag, startPoint x: 195, startPoint y: 188, endPoint x: 235, endPoint y: 243, distance: 68.1
click at [235, 243] on div "Janela de atendimento Grade de atendimento Capacidade Transportadoras Veículos …" at bounding box center [327, 150] width 655 height 300
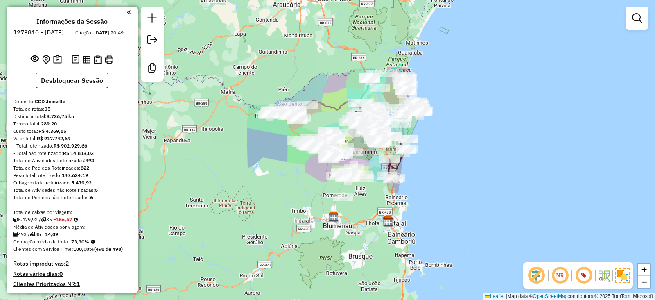
drag, startPoint x: 251, startPoint y: 271, endPoint x: 303, endPoint y: 215, distance: 76.5
click at [303, 215] on div "Janela de atendimento Grade de atendimento Capacidade Transportadoras Veículos …" at bounding box center [327, 150] width 655 height 300
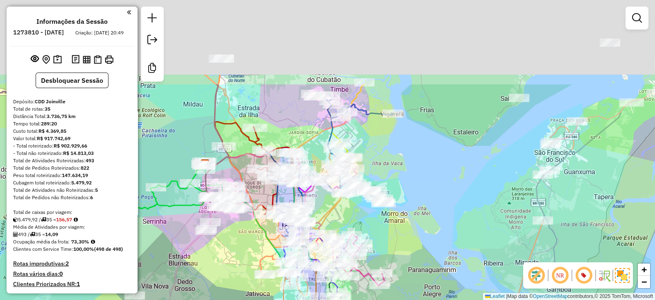
drag, startPoint x: 360, startPoint y: 38, endPoint x: 379, endPoint y: 132, distance: 96.5
click at [365, 152] on div "Rota 20 - Placa RLI9F97 46905807 - BAR DO GIOVANNI Janela de atendimento Grade …" at bounding box center [327, 150] width 655 height 300
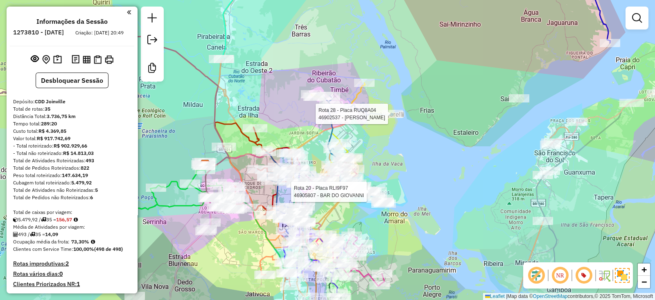
select select "**********"
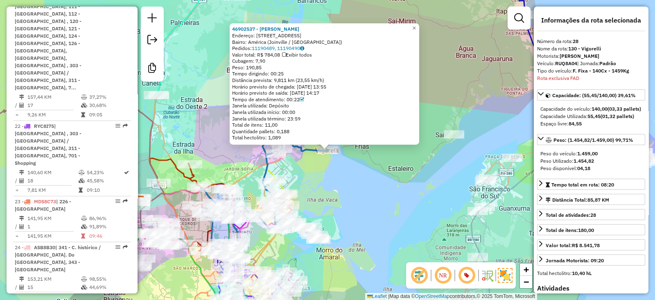
scroll to position [1660, 0]
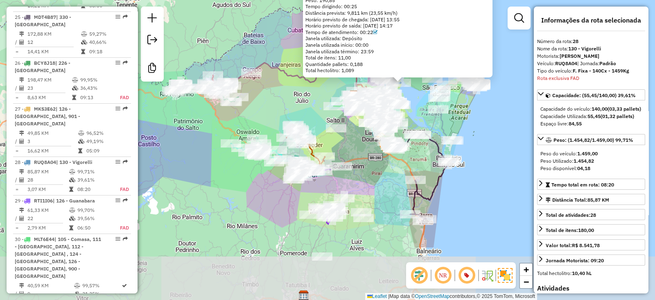
drag, startPoint x: 296, startPoint y: 222, endPoint x: 339, endPoint y: 135, distance: 97.0
click at [339, 135] on div "46902537 - CAIANA LANCHES Endereço: Rua Araranguá, 178 Bairro: América (Joinvil…" at bounding box center [327, 150] width 655 height 300
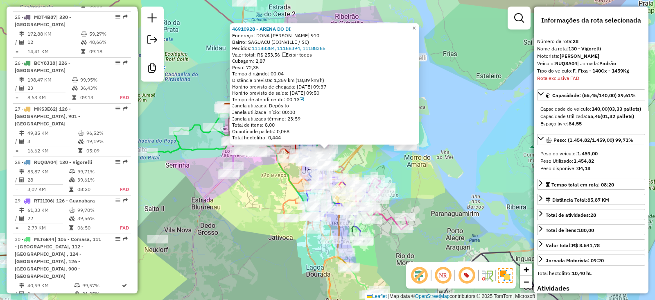
click at [366, 166] on div "46910928 - ARENA DO DI Endereço: DONA FRANCISCA 910 Bairro: SAGUACU (JOINVILLE …" at bounding box center [327, 150] width 655 height 300
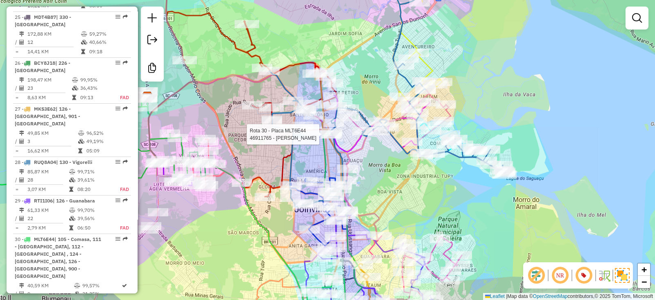
select select "**********"
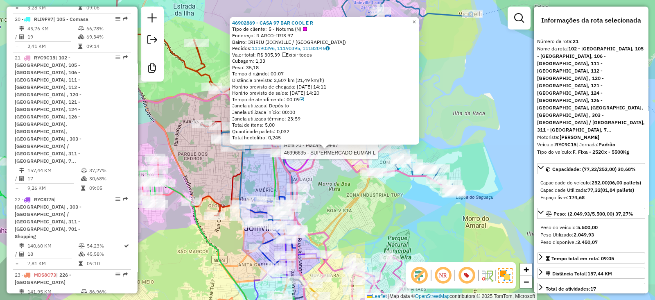
scroll to position [1273, 0]
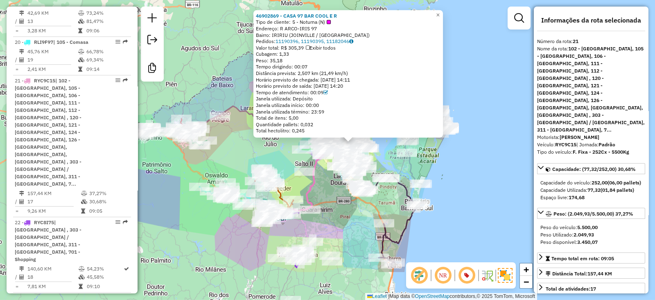
drag, startPoint x: 242, startPoint y: 208, endPoint x: 247, endPoint y: 149, distance: 58.4
click at [247, 149] on div "46902869 - CASA 97 BAR COOL E R Tipo de cliente: 5 - Noturna (N) Endereço: R AR…" at bounding box center [327, 150] width 655 height 300
click at [419, 169] on div "46902869 - CASA 97 BAR COOL E R Tipo de cliente: 5 - Noturna (N) Endereço: R AR…" at bounding box center [327, 150] width 655 height 300
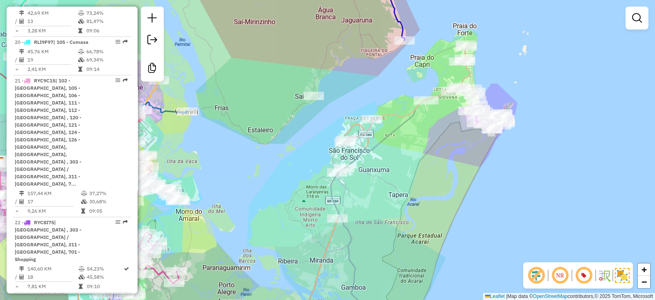
drag, startPoint x: 463, startPoint y: 210, endPoint x: 412, endPoint y: 219, distance: 51.6
click at [412, 219] on div "Janela de atendimento Grade de atendimento Capacidade Transportadoras Veículos …" at bounding box center [327, 150] width 655 height 300
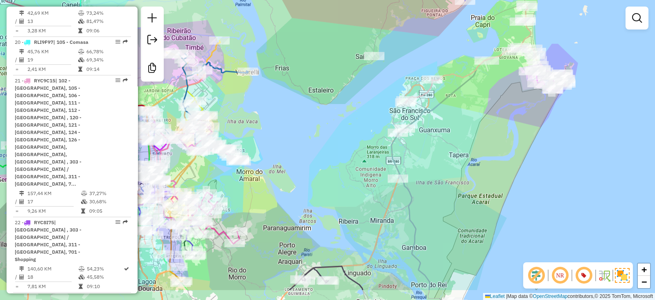
drag, startPoint x: 377, startPoint y: 268, endPoint x: 440, endPoint y: 225, distance: 76.7
click at [440, 225] on div "Janela de atendimento Grade de atendimento Capacidade Transportadoras Veículos …" at bounding box center [327, 150] width 655 height 300
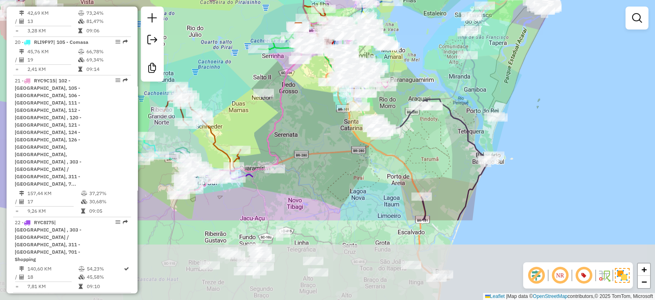
drag, startPoint x: 349, startPoint y: 267, endPoint x: 399, endPoint y: 147, distance: 130.0
click at [399, 147] on div "Janela de atendimento Grade de atendimento Capacidade Transportadoras Veículos …" at bounding box center [327, 150] width 655 height 300
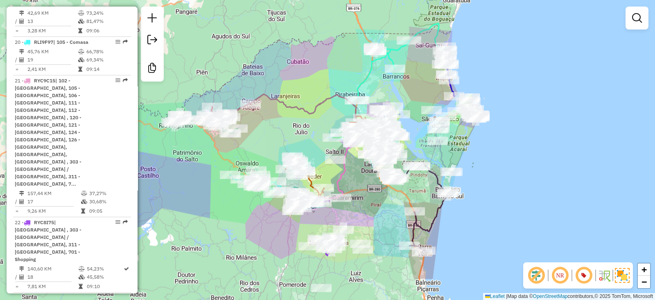
drag, startPoint x: 359, startPoint y: 169, endPoint x: 365, endPoint y: 214, distance: 45.4
click at [365, 214] on div "Janela de atendimento Grade de atendimento Capacidade Transportadoras Veículos …" at bounding box center [327, 150] width 655 height 300
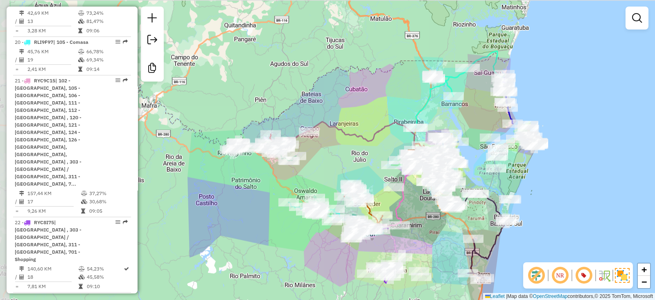
drag, startPoint x: 299, startPoint y: 113, endPoint x: 358, endPoint y: 141, distance: 64.7
click at [358, 141] on icon at bounding box center [344, 142] width 148 height 41
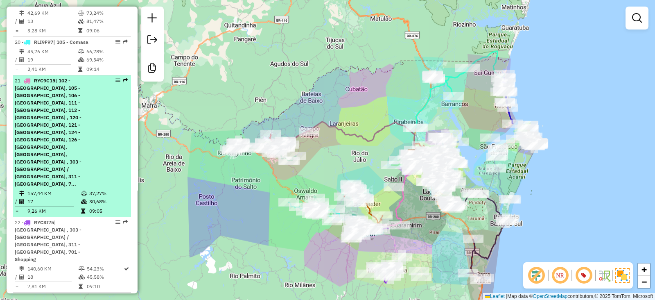
click at [50, 77] on span "| 102 - [GEOGRAPHIC_DATA], 105 - [GEOGRAPHIC_DATA], 106 - [GEOGRAPHIC_DATA], 11…" at bounding box center [48, 131] width 67 height 109
select select "**********"
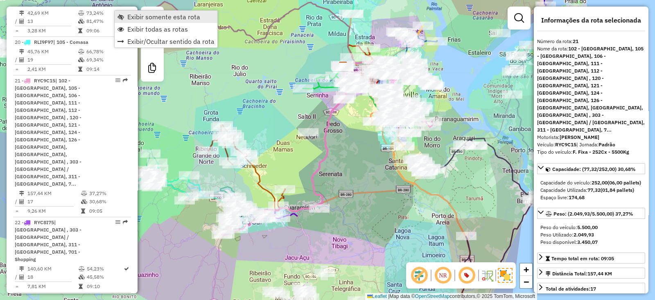
click at [171, 15] on span "Exibir somente esta rota" at bounding box center [163, 17] width 73 height 7
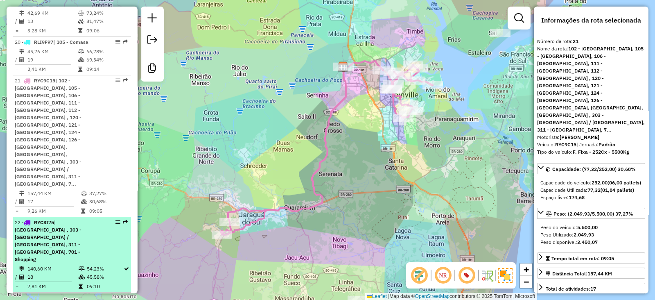
click at [81, 219] on span "| [GEOGRAPHIC_DATA] , 303 - [GEOGRAPHIC_DATA] / [GEOGRAPHIC_DATA], 311 - [GEOGR…" at bounding box center [48, 240] width 67 height 43
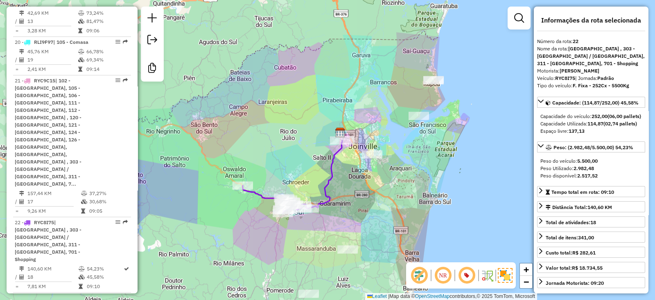
drag, startPoint x: 350, startPoint y: 226, endPoint x: 287, endPoint y: 255, distance: 70.3
click at [287, 255] on div "Janela de atendimento Grade de atendimento Capacidade Transportadoras Veículos …" at bounding box center [327, 150] width 655 height 300
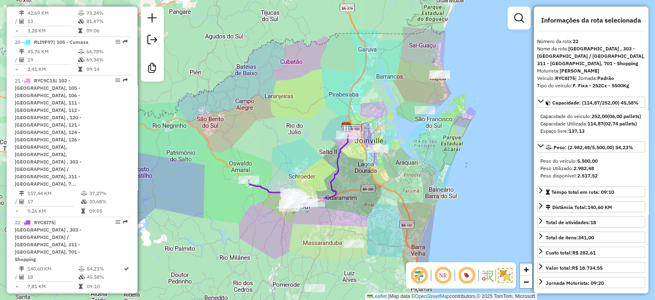
drag, startPoint x: 342, startPoint y: 215, endPoint x: 375, endPoint y: 197, distance: 37.5
click at [375, 197] on div "Janela de atendimento Grade de atendimento Capacidade Transportadoras Veículos …" at bounding box center [327, 150] width 655 height 300
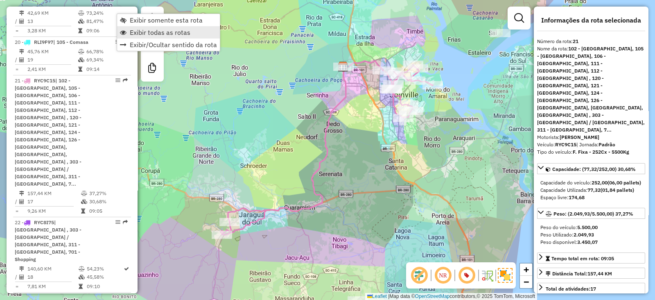
click at [156, 32] on span "Exibir todas as rotas" at bounding box center [160, 32] width 61 height 7
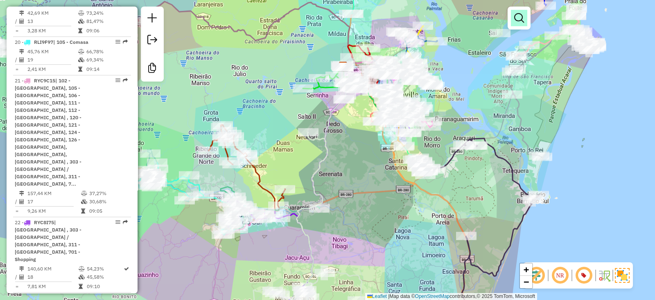
click at [517, 15] on em at bounding box center [519, 18] width 10 height 10
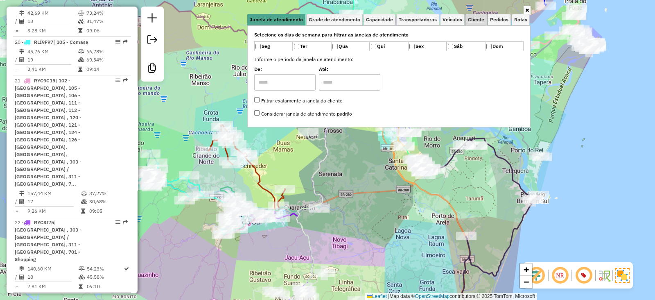
click at [482, 22] on span "Cliente" at bounding box center [476, 19] width 16 height 5
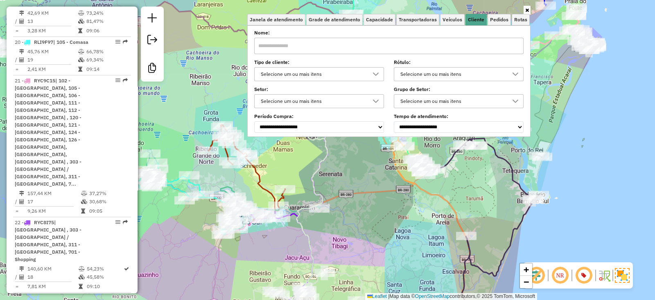
click at [315, 76] on div "Selecione um ou mais itens" at bounding box center [313, 74] width 110 height 13
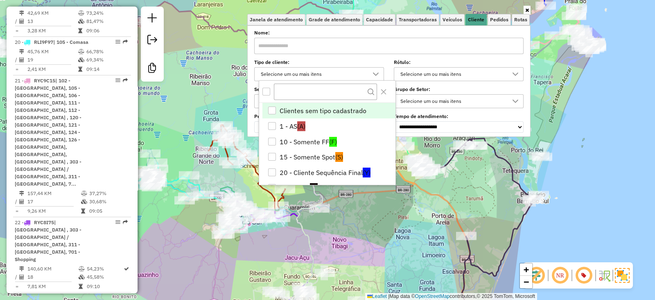
scroll to position [4, 28]
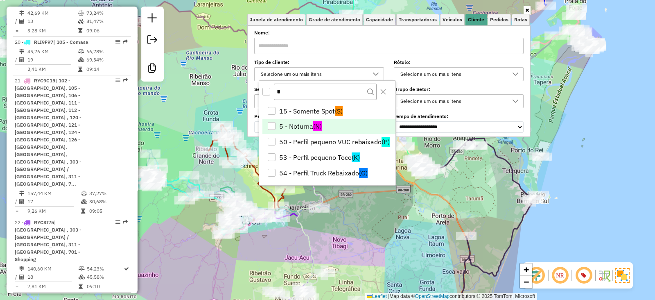
type input "*"
click at [305, 129] on li "5 - Noturna (N)" at bounding box center [328, 127] width 133 height 16
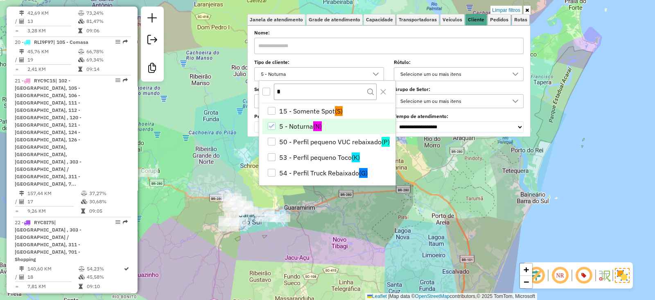
click at [337, 245] on div "Limpar filtros Janela de atendimento Grade de atendimento Capacidade Transporta…" at bounding box center [327, 150] width 655 height 300
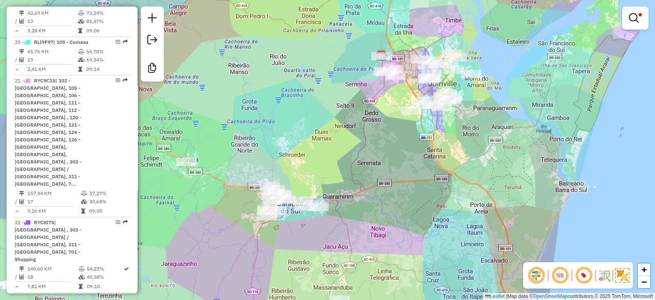
drag, startPoint x: 292, startPoint y: 165, endPoint x: 331, endPoint y: 154, distance: 40.0
click at [331, 154] on div "Limpar filtros Janela de atendimento Grade de atendimento Capacidade Transporta…" at bounding box center [327, 150] width 655 height 300
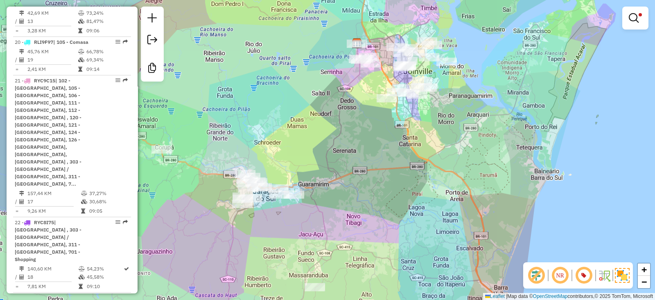
drag, startPoint x: 388, startPoint y: 172, endPoint x: 363, endPoint y: 160, distance: 27.5
click at [363, 160] on div "Limpar filtros Janela de atendimento Grade de atendimento Capacidade Transporta…" at bounding box center [327, 150] width 655 height 300
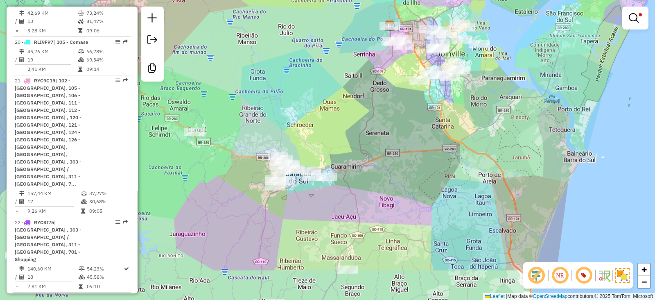
drag, startPoint x: 356, startPoint y: 149, endPoint x: 384, endPoint y: 90, distance: 65.6
click at [384, 90] on div "Limpar filtros Janela de atendimento Grade de atendimento Capacidade Transporta…" at bounding box center [327, 150] width 655 height 300
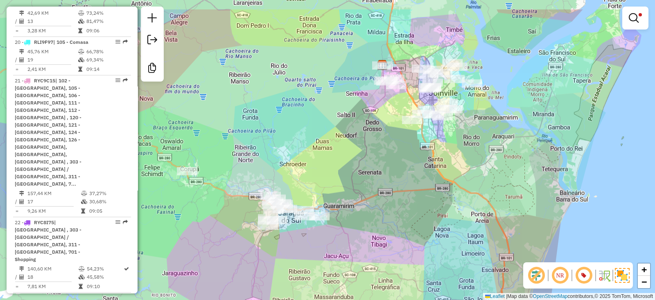
drag, startPoint x: 317, startPoint y: 115, endPoint x: 310, endPoint y: 155, distance: 40.0
click at [310, 155] on div "Limpar filtros Janela de atendimento Grade de atendimento Capacidade Transporta…" at bounding box center [327, 150] width 655 height 300
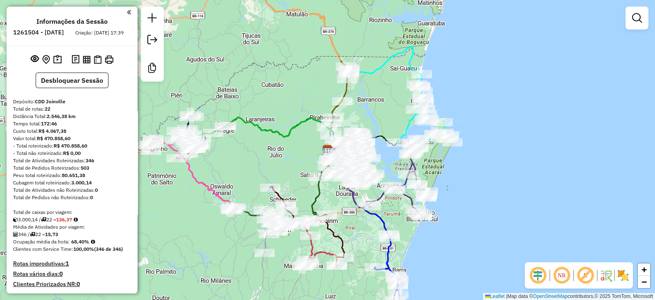
click at [540, 276] on em at bounding box center [538, 275] width 20 height 20
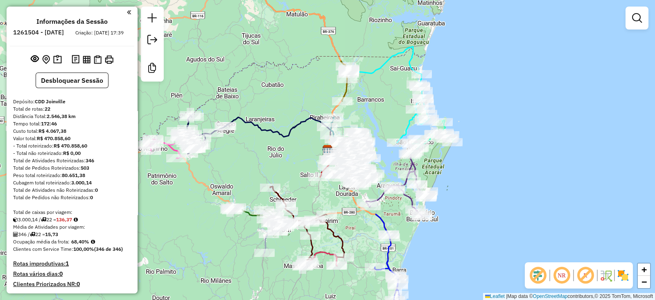
click at [588, 282] on em at bounding box center [586, 275] width 20 height 20
click at [623, 275] on img at bounding box center [623, 275] width 13 height 13
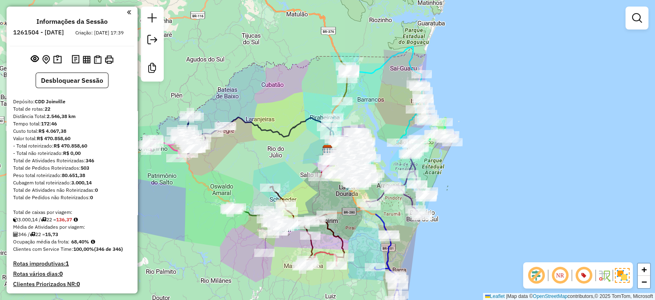
click at [236, 175] on div "Rota 22 - Placa RLI9E57 46905287 - MILNITZ BAR LTDA - M Janela de atendimento G…" at bounding box center [327, 150] width 655 height 300
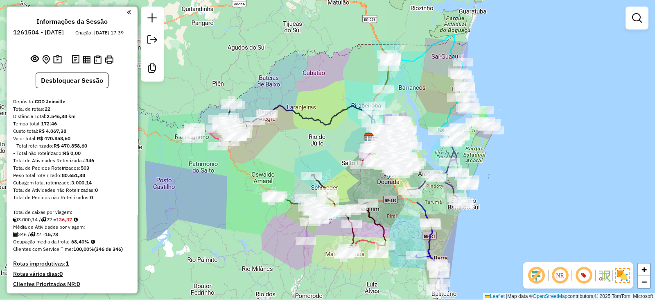
drag, startPoint x: 235, startPoint y: 174, endPoint x: 277, endPoint y: 163, distance: 43.0
click at [277, 163] on div "Janela de atendimento Grade de atendimento Capacidade Transportadoras Veículos …" at bounding box center [327, 150] width 655 height 300
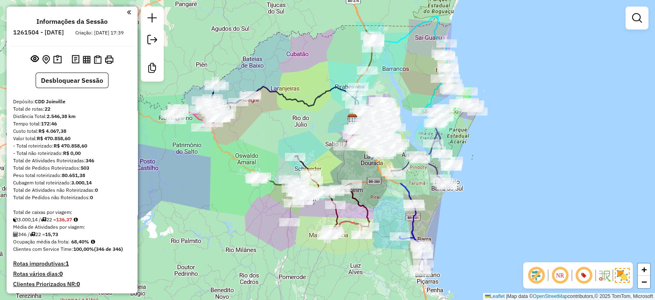
drag, startPoint x: 377, startPoint y: 282, endPoint x: 354, endPoint y: 284, distance: 22.6
click at [354, 284] on div "Janela de atendimento Grade de atendimento Capacidade Transportadoras Veículos …" at bounding box center [327, 150] width 655 height 300
click at [642, 9] on div at bounding box center [637, 18] width 23 height 23
click at [639, 16] on em at bounding box center [637, 18] width 10 height 10
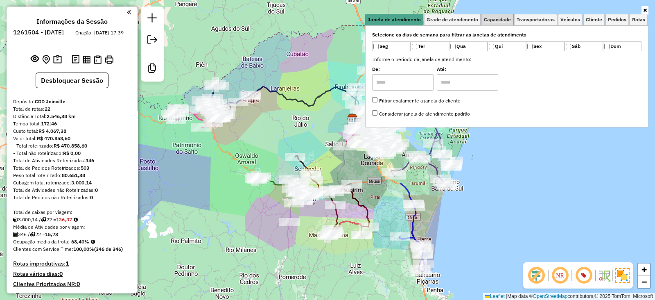
click at [494, 21] on span "Capacidade" at bounding box center [497, 19] width 27 height 5
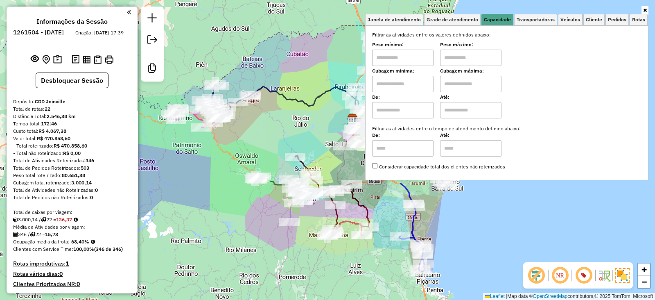
click at [391, 85] on input "text" at bounding box center [402, 84] width 61 height 16
type input "****"
click at [451, 83] on input "text" at bounding box center [470, 84] width 61 height 16
type input "****"
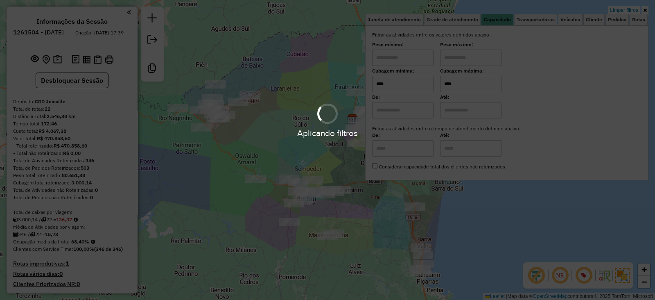
click at [243, 203] on div "Limpar filtros Janela de atendimento Grade de atendimento Capacidade Transporta…" at bounding box center [327, 150] width 655 height 300
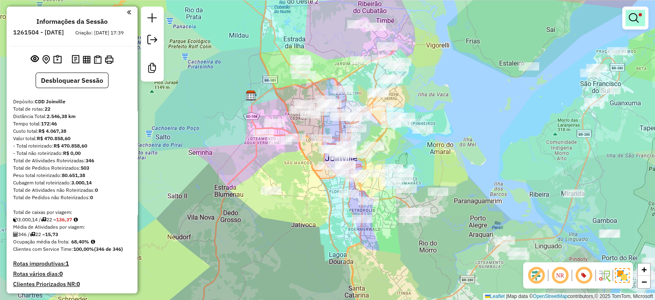
click at [634, 21] on em at bounding box center [634, 18] width 10 height 10
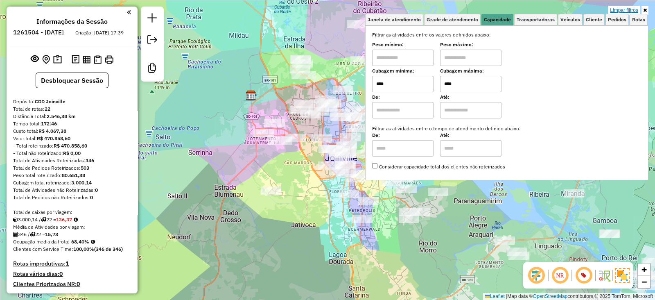
click at [627, 9] on link "Limpar filtros" at bounding box center [624, 10] width 32 height 9
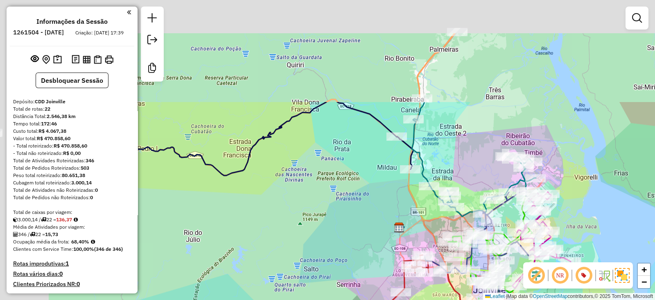
drag, startPoint x: 212, startPoint y: 81, endPoint x: 343, endPoint y: 196, distance: 174.1
click at [361, 213] on div "Janela de atendimento Grade de atendimento Capacidade Transportadoras Veículos …" at bounding box center [327, 150] width 655 height 300
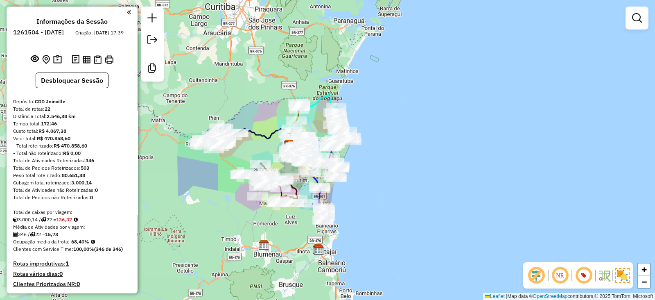
drag, startPoint x: 235, startPoint y: 112, endPoint x: 299, endPoint y: 111, distance: 63.9
click at [313, 99] on div "Janela de atendimento Grade de atendimento Capacidade Transportadoras Veículos …" at bounding box center [327, 150] width 655 height 300
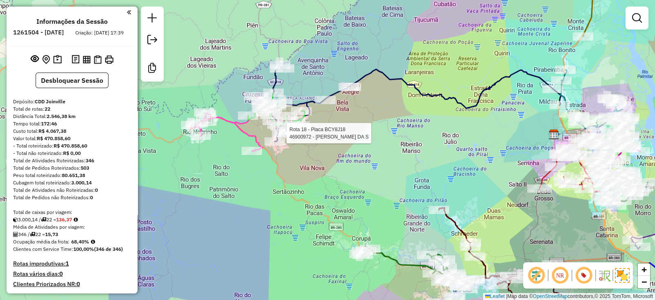
click at [285, 137] on div at bounding box center [284, 133] width 20 height 8
select select "**********"
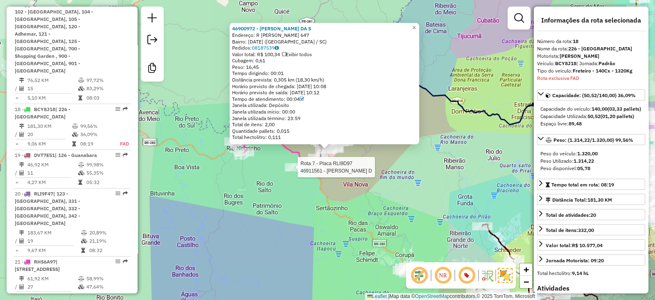
click at [290, 171] on div at bounding box center [295, 167] width 20 height 8
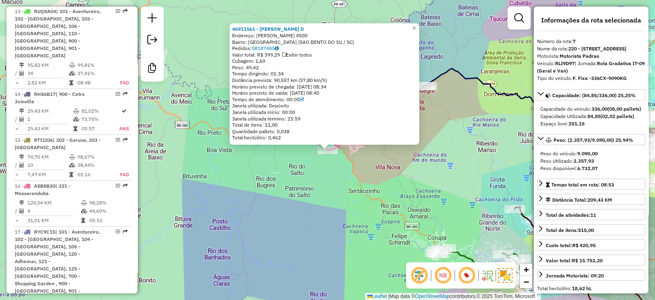
scroll to position [995, 0]
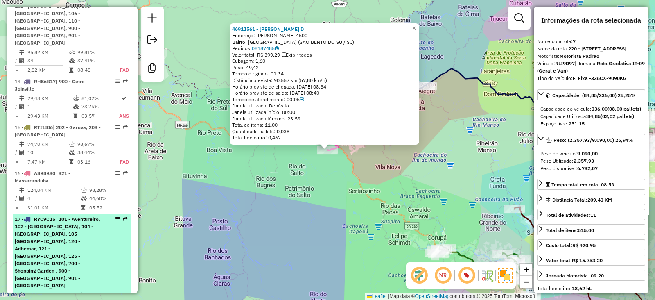
click at [54, 216] on span "| 101 - Aventureiro, 102 - Iririu, 104 - Zona Industrial Norte, 105 - Comasa, 1…" at bounding box center [58, 252] width 86 height 72
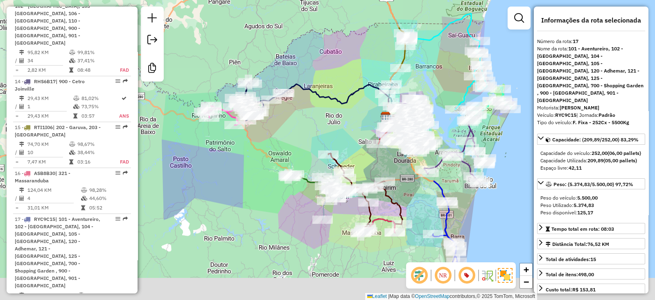
drag, startPoint x: 341, startPoint y: 185, endPoint x: 352, endPoint y: 147, distance: 39.0
click at [352, 147] on div "Janela de atendimento Grade de atendimento Capacidade Transportadoras Veículos …" at bounding box center [327, 150] width 655 height 300
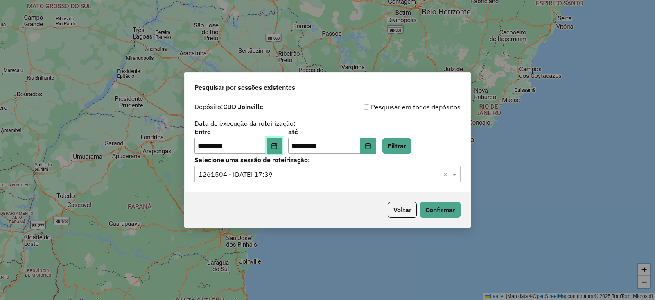
click at [278, 145] on icon "Choose Date" at bounding box center [274, 145] width 7 height 7
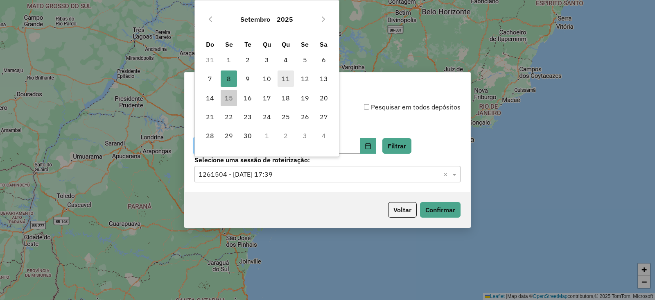
click at [283, 85] on span "11" at bounding box center [286, 78] width 16 height 16
type input "**********"
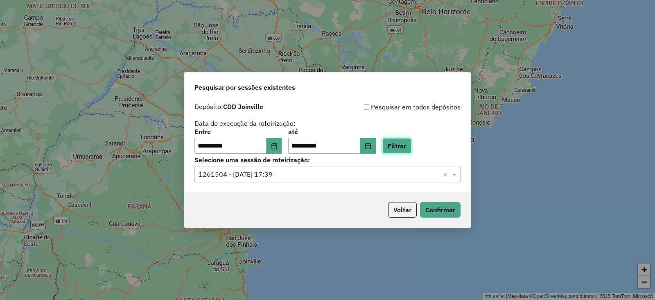
click at [406, 142] on button "Filtrar" at bounding box center [396, 146] width 29 height 16
click at [276, 180] on div "Selecione uma sessão × ×" at bounding box center [327, 174] width 266 height 16
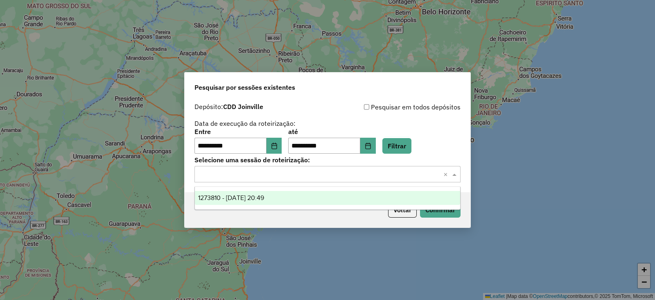
click at [258, 197] on span "1273810 - [DATE] 20:49" at bounding box center [231, 197] width 66 height 7
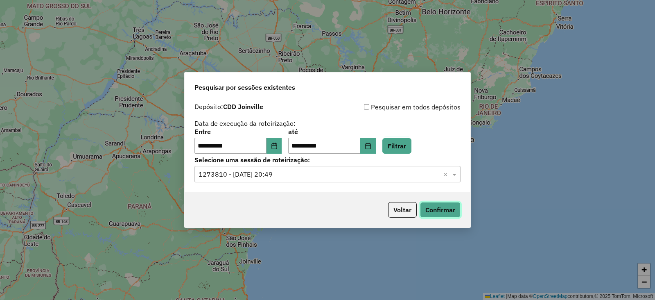
click at [436, 214] on button "Confirmar" at bounding box center [440, 210] width 41 height 16
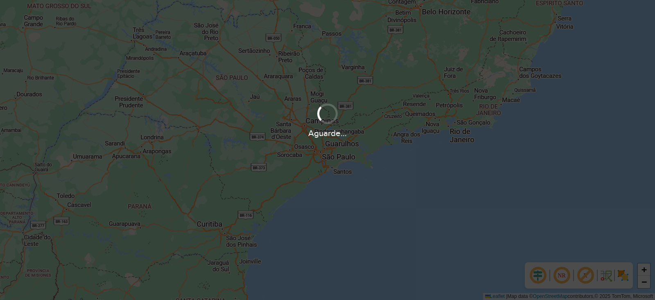
click at [266, 133] on hb-app "Aguarde... Pop-up bloqueado! Seu navegador bloqueou automáticamente a abertura …" at bounding box center [327, 150] width 655 height 300
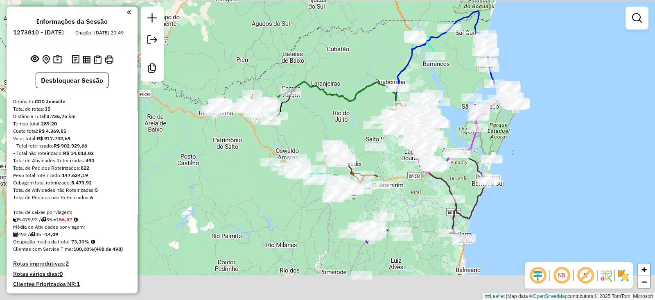
drag, startPoint x: 495, startPoint y: 183, endPoint x: 560, endPoint y: 147, distance: 73.7
click at [560, 147] on div "Janela de atendimento Grade de atendimento Capacidade Transportadoras Veículos …" at bounding box center [327, 150] width 655 height 300
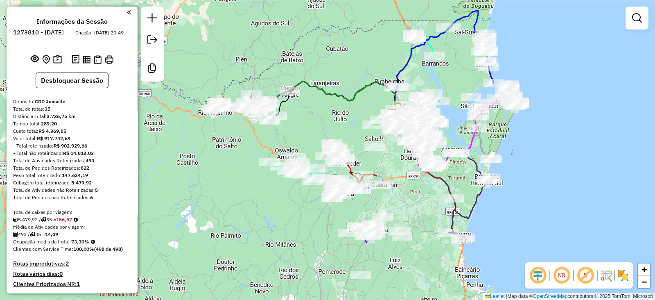
click at [534, 279] on em at bounding box center [538, 275] width 20 height 20
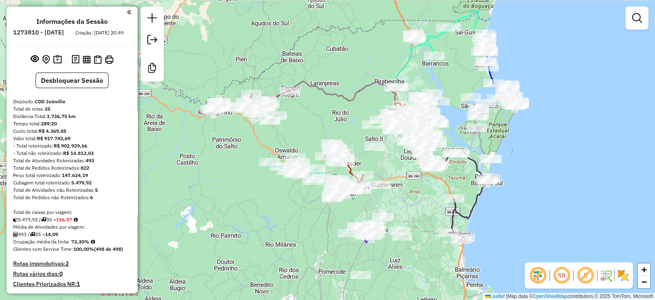
click at [580, 277] on em at bounding box center [586, 275] width 20 height 20
click at [626, 274] on img at bounding box center [623, 275] width 13 height 13
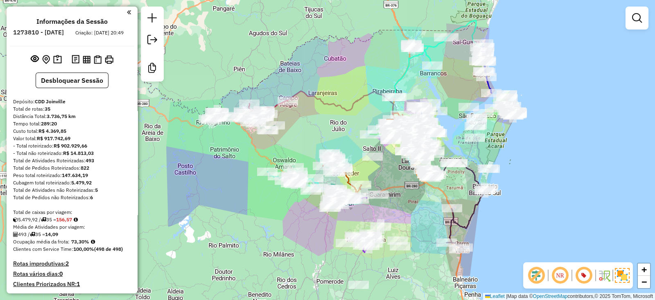
drag, startPoint x: 274, startPoint y: 225, endPoint x: 272, endPoint y: 235, distance: 10.0
click at [272, 235] on div "Janela de atendimento Grade de atendimento Capacidade Transportadoras Veículos …" at bounding box center [327, 150] width 655 height 300
